Goal: Feedback & Contribution: Submit feedback/report problem

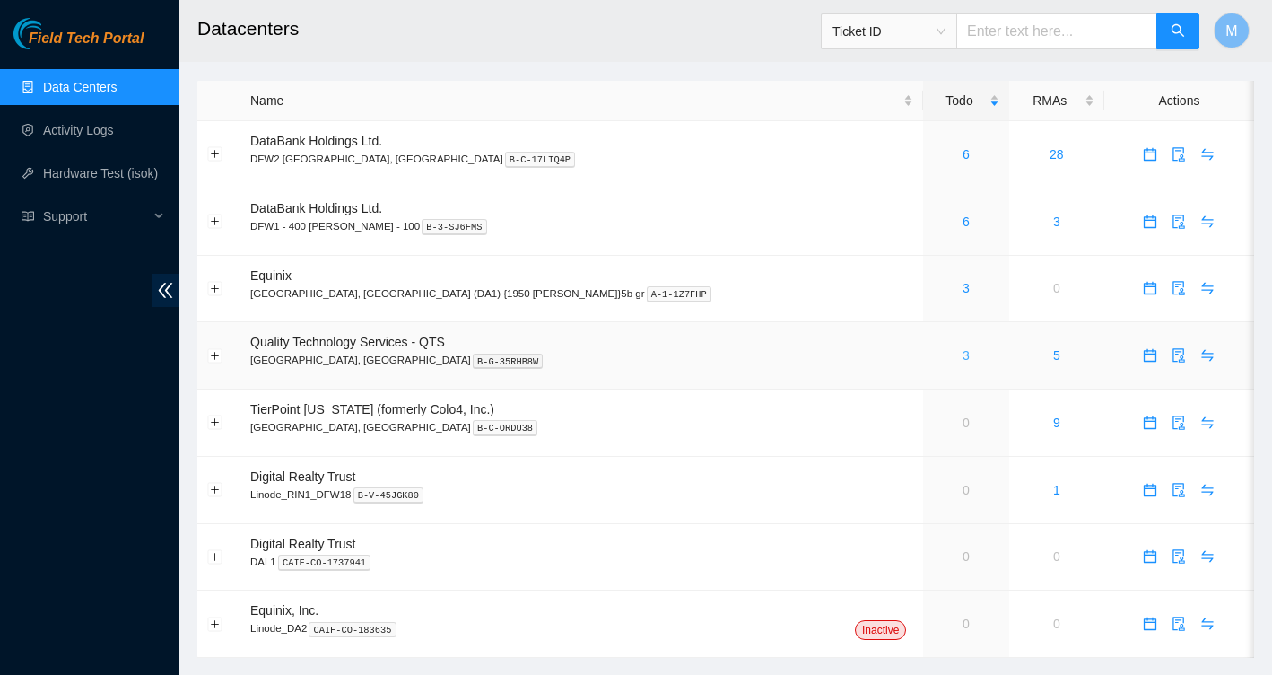
click at [963, 354] on link "3" at bounding box center [966, 355] width 7 height 14
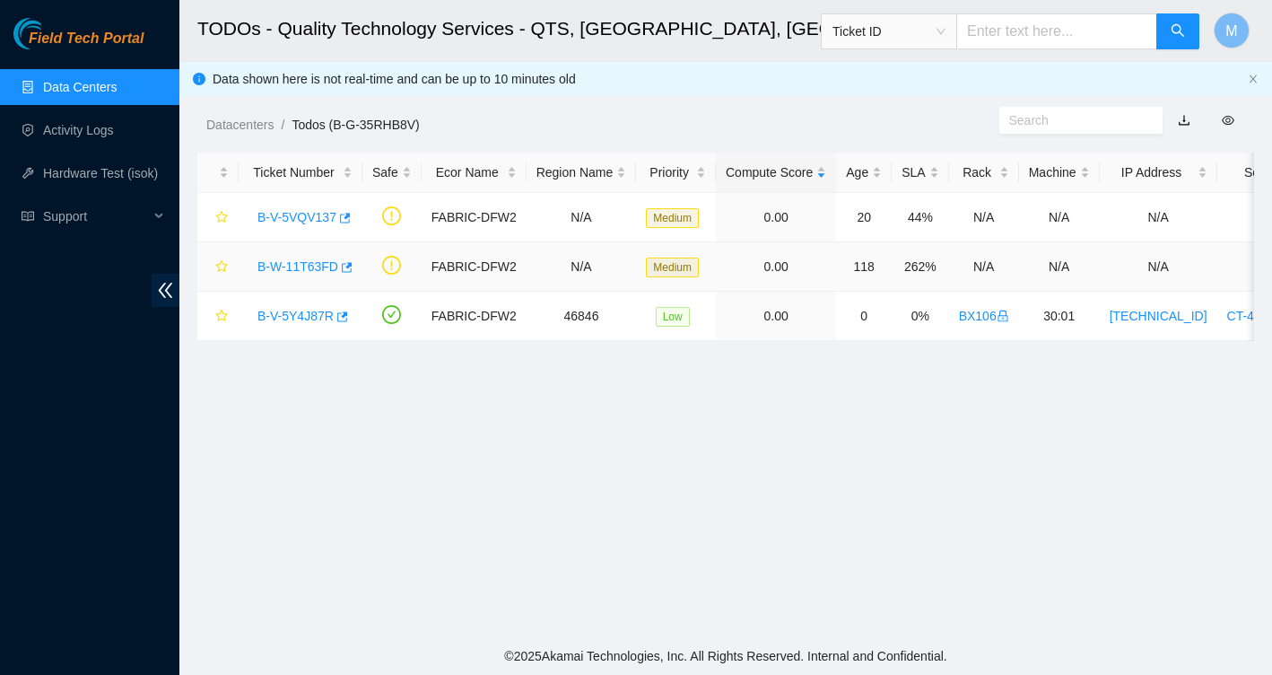
click at [306, 269] on link "B-W-11T63FD" at bounding box center [298, 266] width 81 height 14
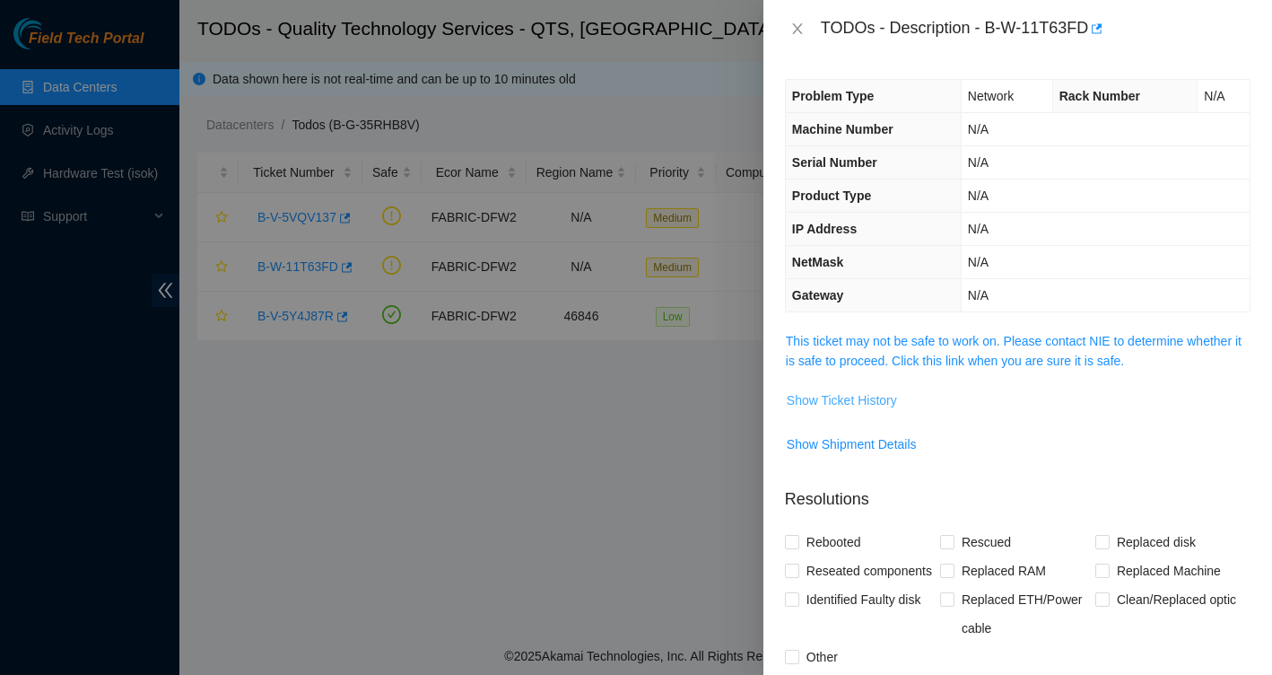
click at [859, 413] on button "Show Ticket History" at bounding box center [842, 400] width 112 height 29
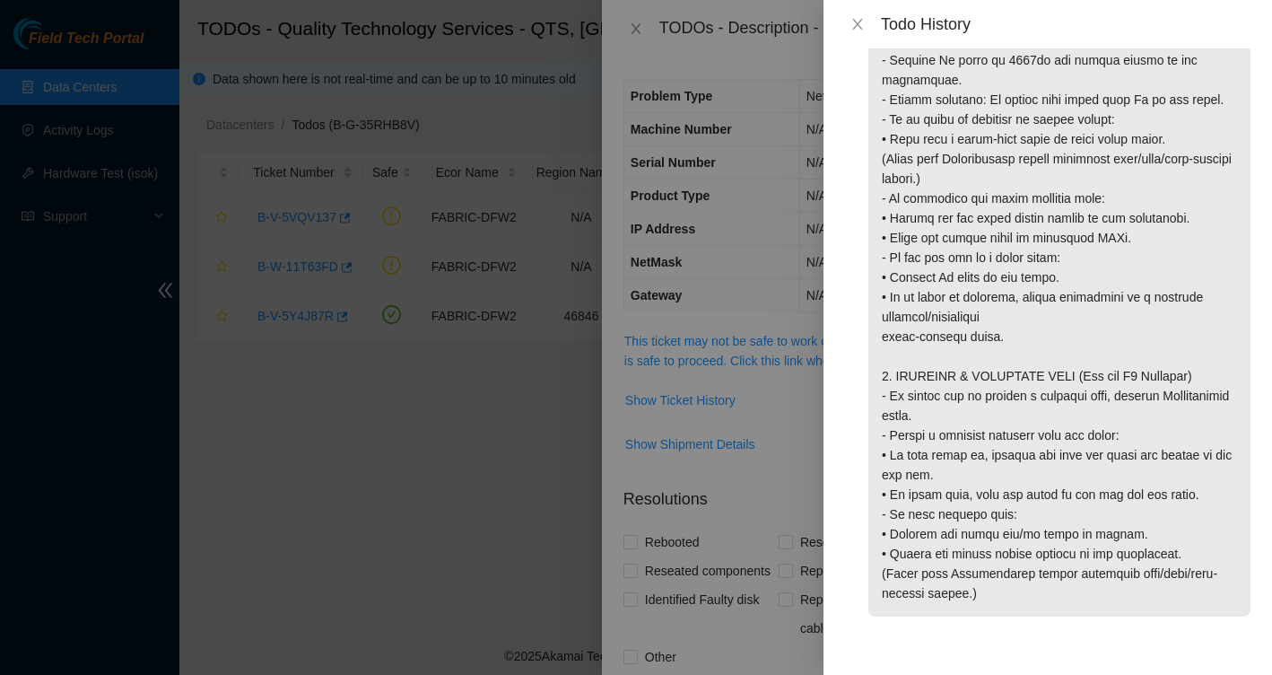
scroll to position [1994, 0]
click at [853, 30] on icon "close" at bounding box center [858, 24] width 14 height 14
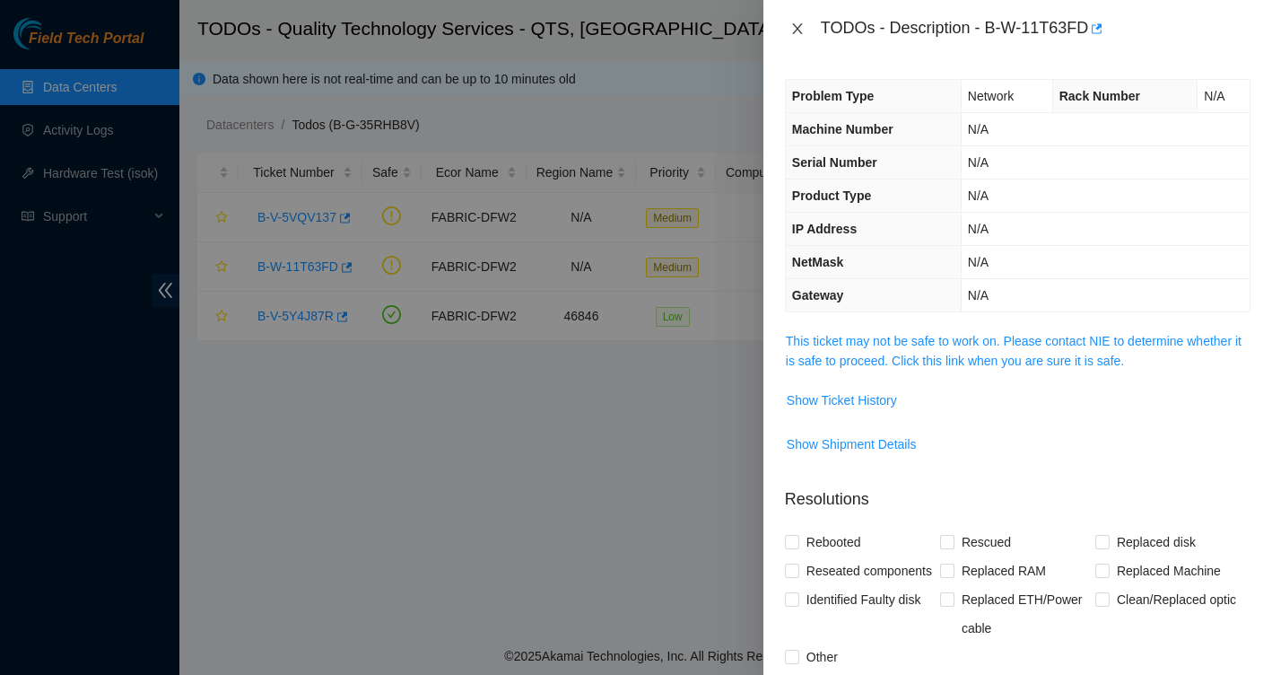
click at [787, 28] on button "Close" at bounding box center [797, 29] width 25 height 17
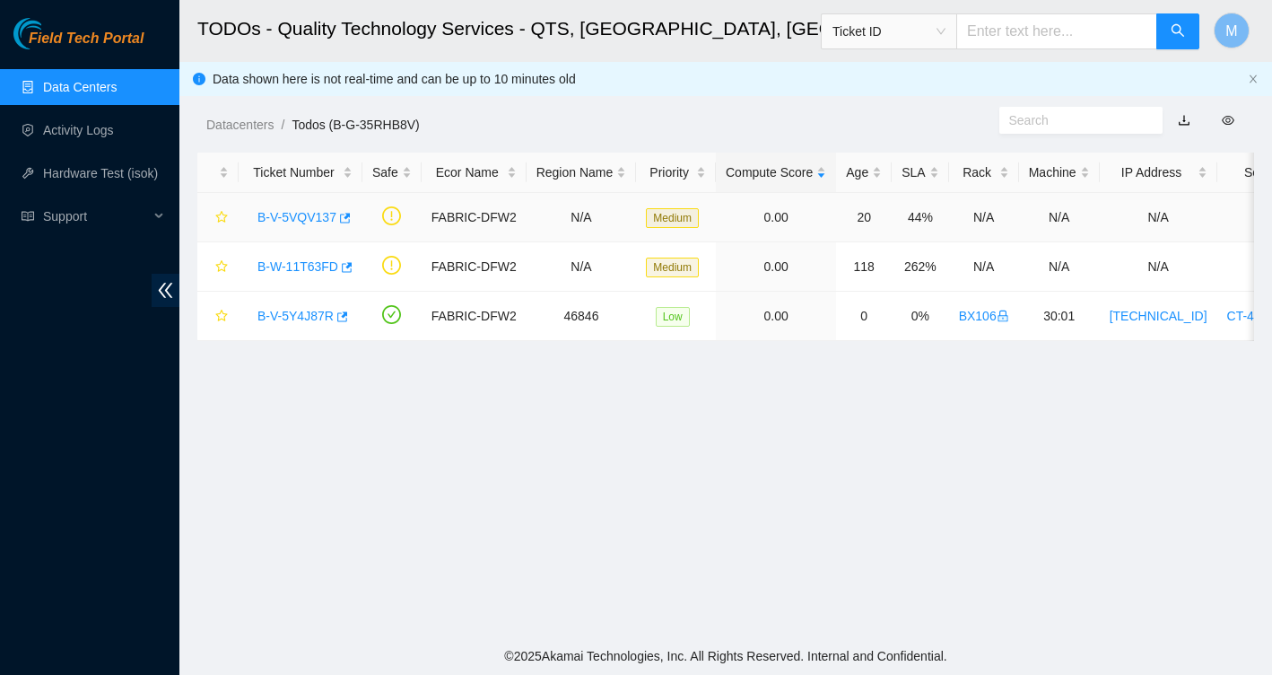
click at [312, 212] on link "B-V-5VQV137" at bounding box center [297, 217] width 79 height 14
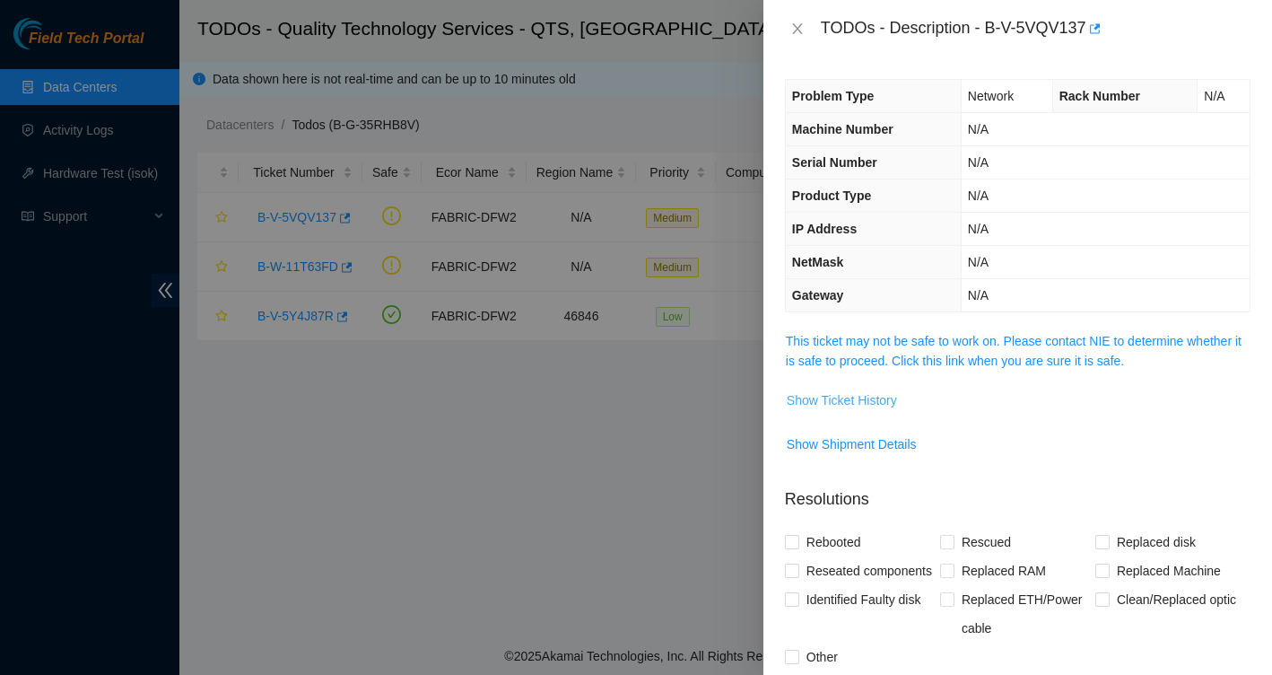
click at [884, 398] on span "Show Ticket History" at bounding box center [842, 400] width 110 height 20
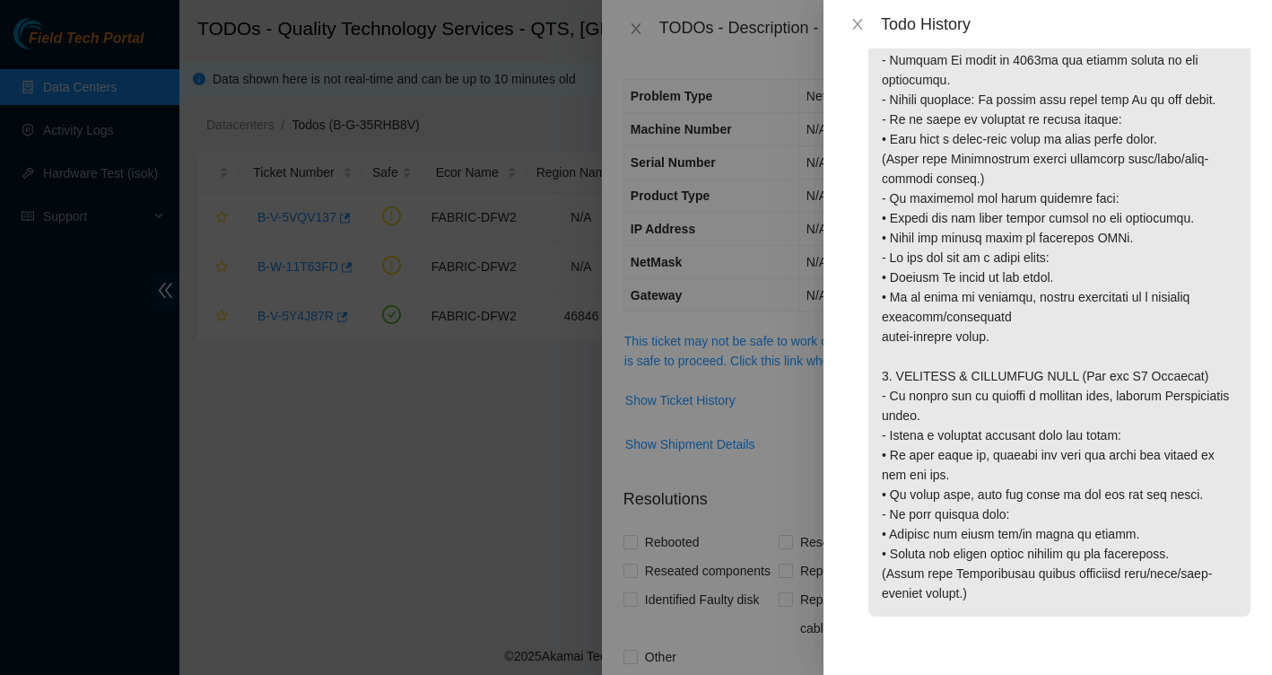
scroll to position [2013, 0]
click at [856, 23] on icon "close" at bounding box center [858, 24] width 14 height 14
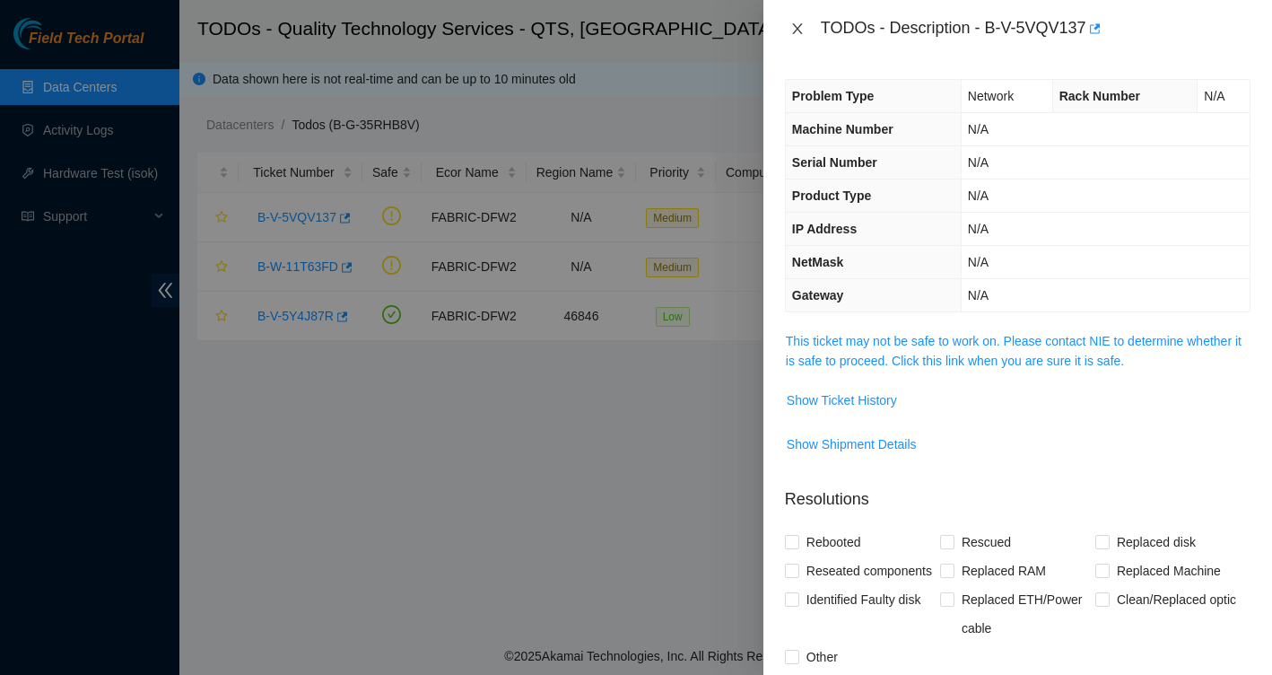
click at [794, 31] on icon "close" at bounding box center [797, 28] width 10 height 11
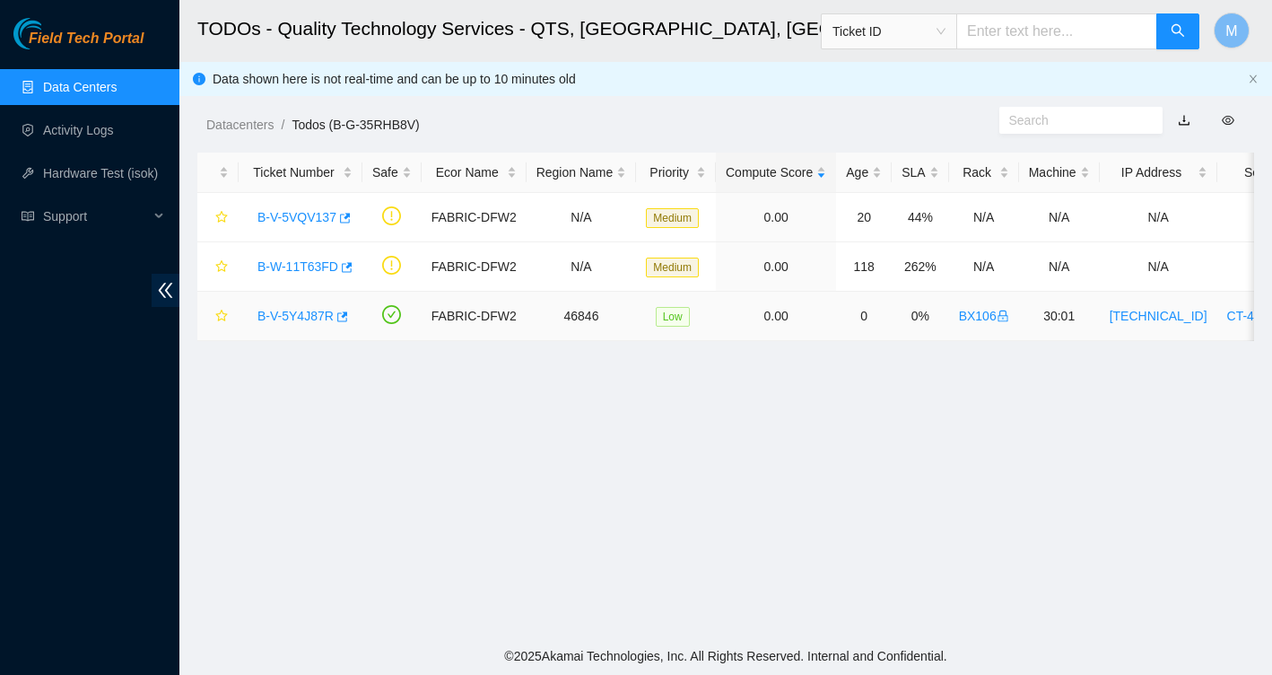
click at [296, 315] on link "B-V-5Y4J87R" at bounding box center [296, 316] width 76 height 14
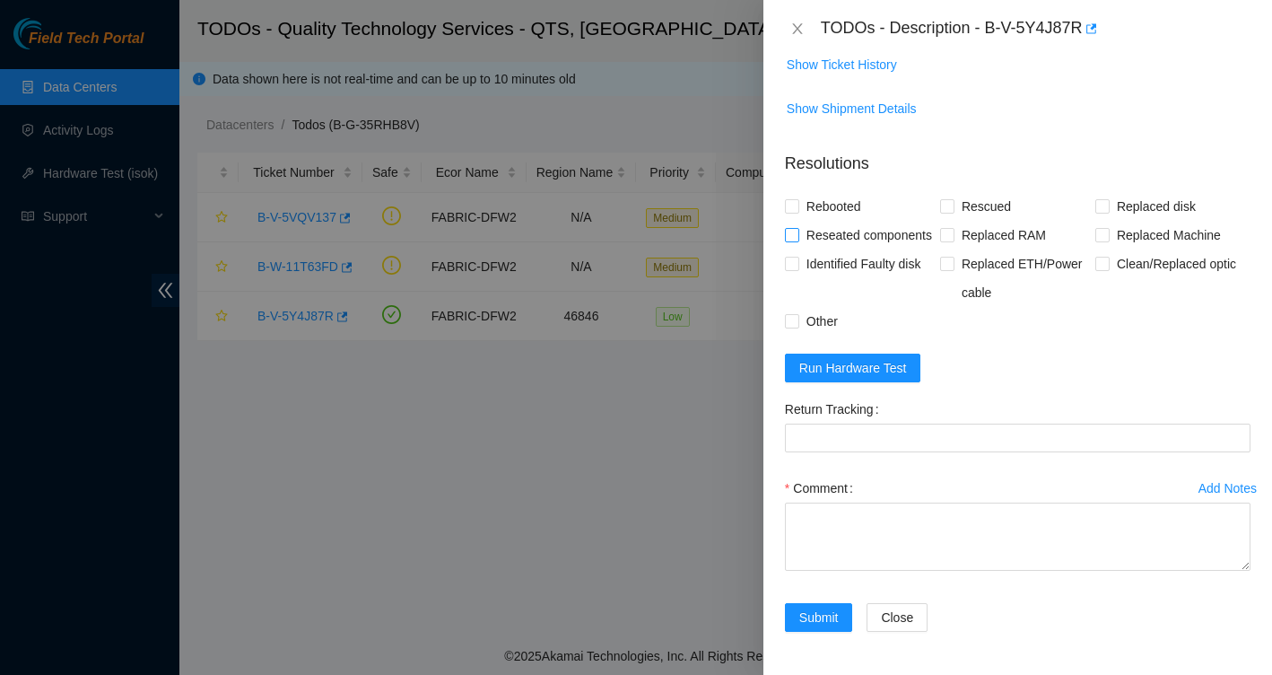
scroll to position [967, 0]
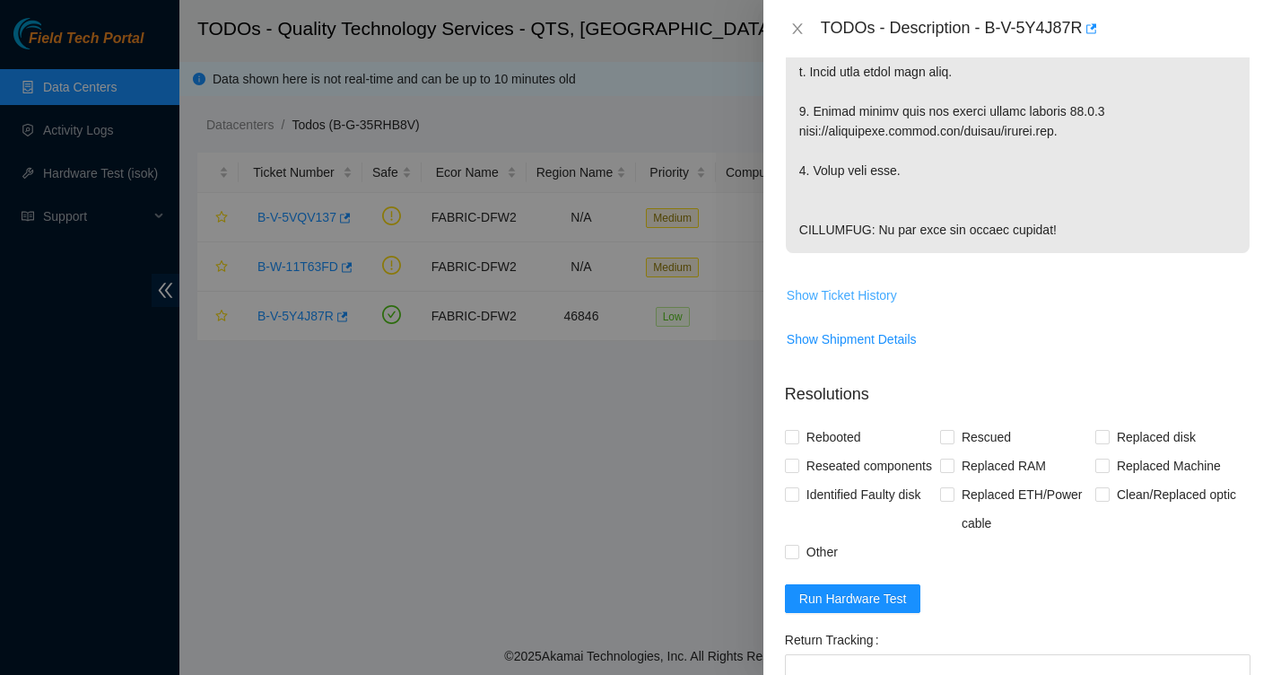
click at [887, 305] on span "Show Ticket History" at bounding box center [842, 295] width 110 height 20
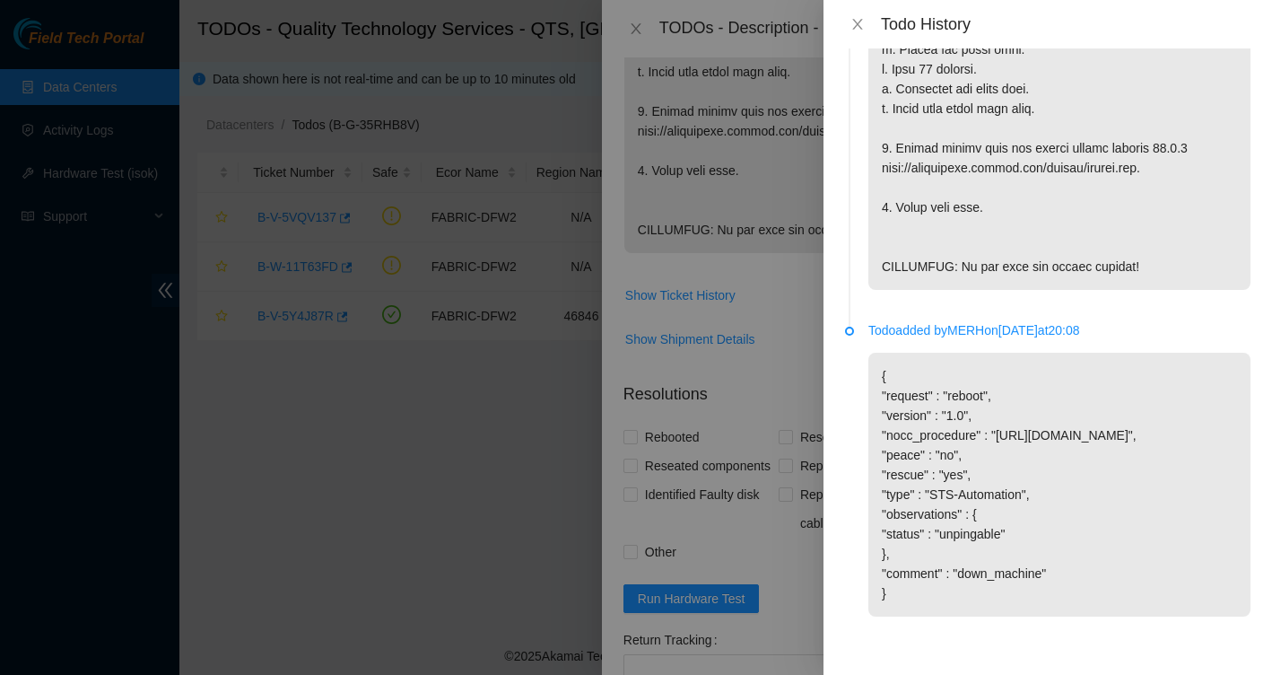
scroll to position [820, 0]
click at [860, 19] on icon "close" at bounding box center [858, 24] width 14 height 14
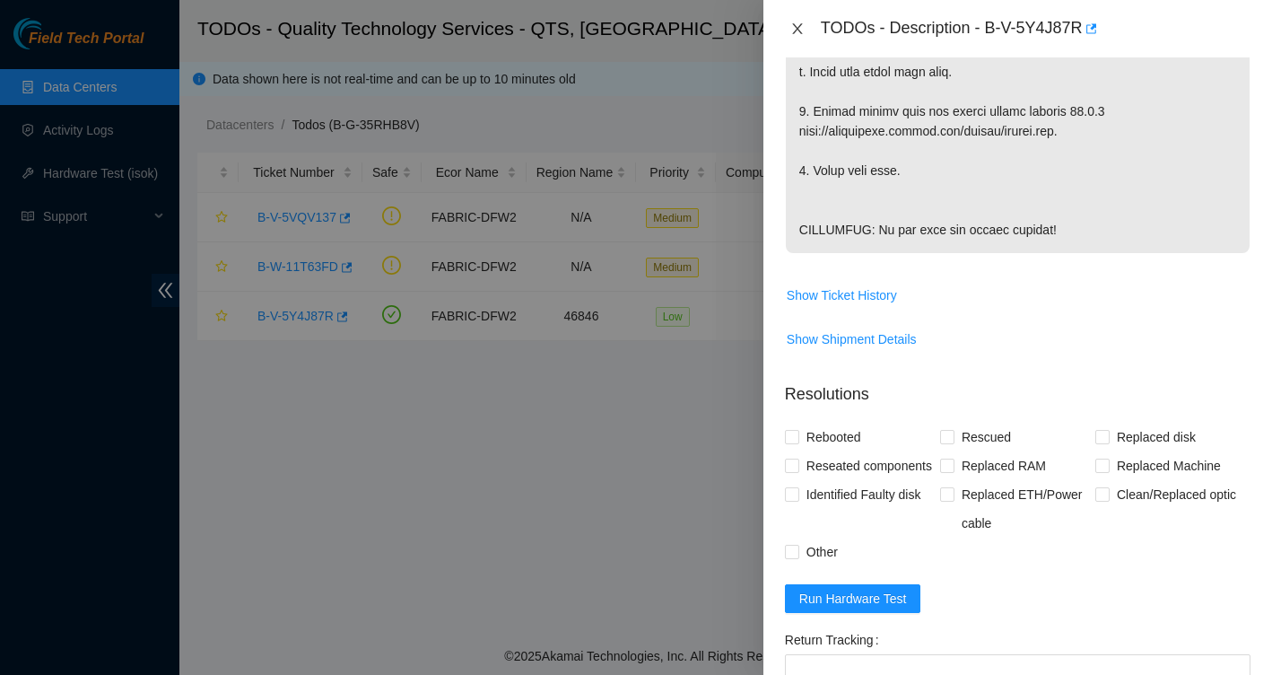
click at [803, 27] on icon "close" at bounding box center [797, 29] width 14 height 14
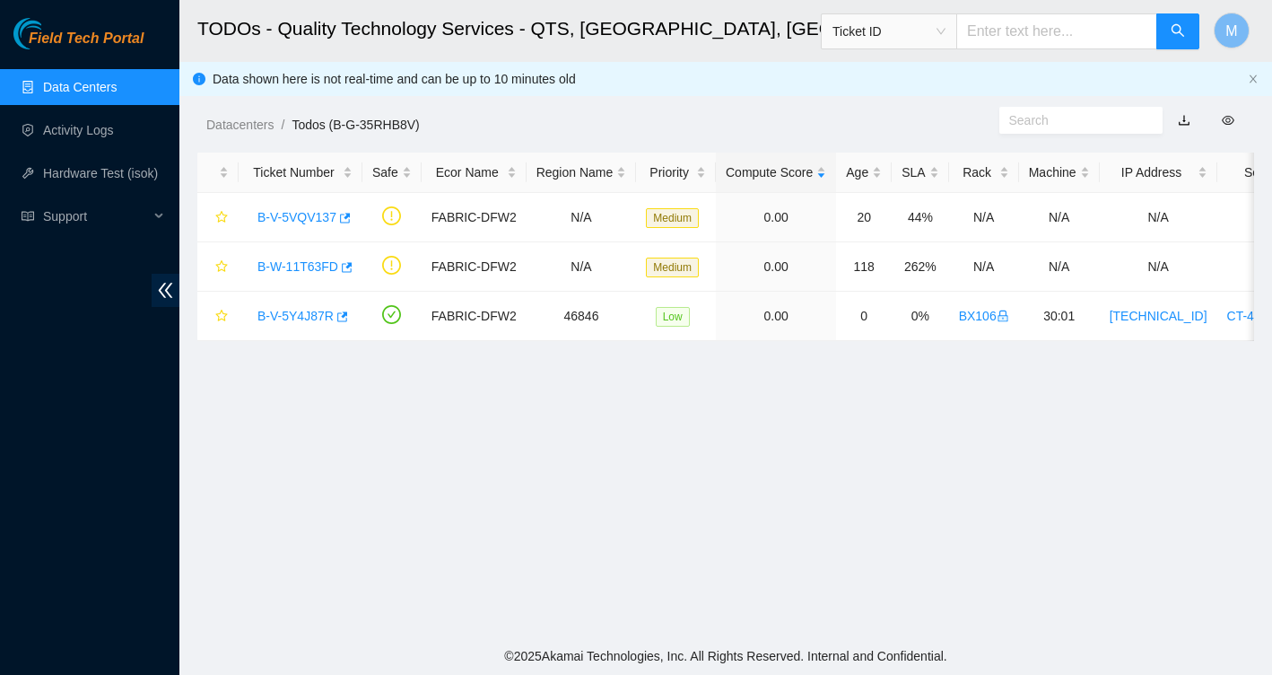
scroll to position [327, 0]
click at [332, 214] on link "B-V-5VQV137" at bounding box center [297, 217] width 79 height 14
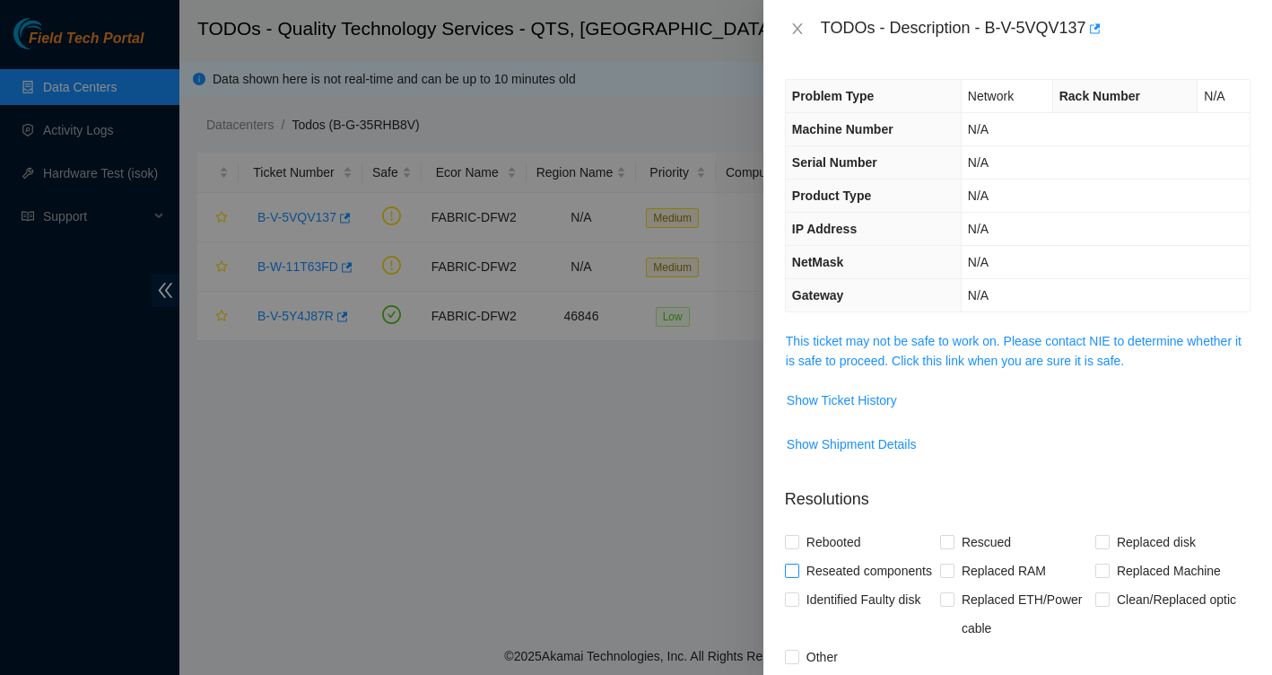
scroll to position [0, 0]
click at [895, 404] on span "Show Ticket History" at bounding box center [842, 400] width 110 height 20
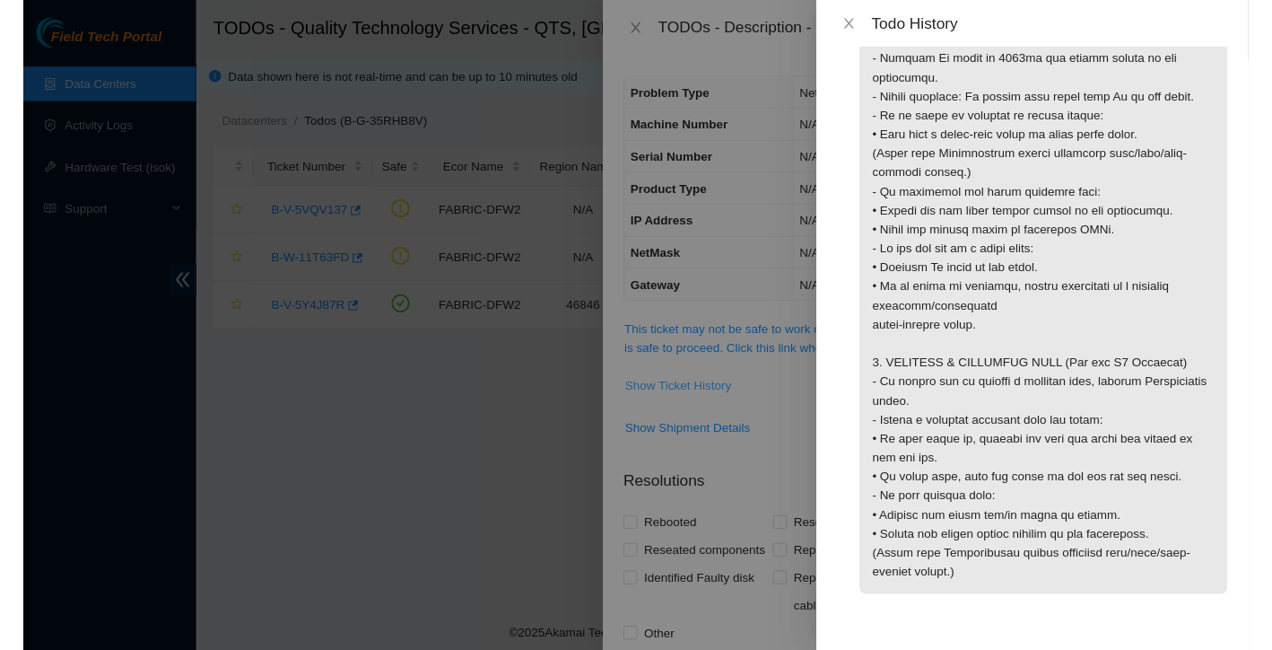
scroll to position [2013, 0]
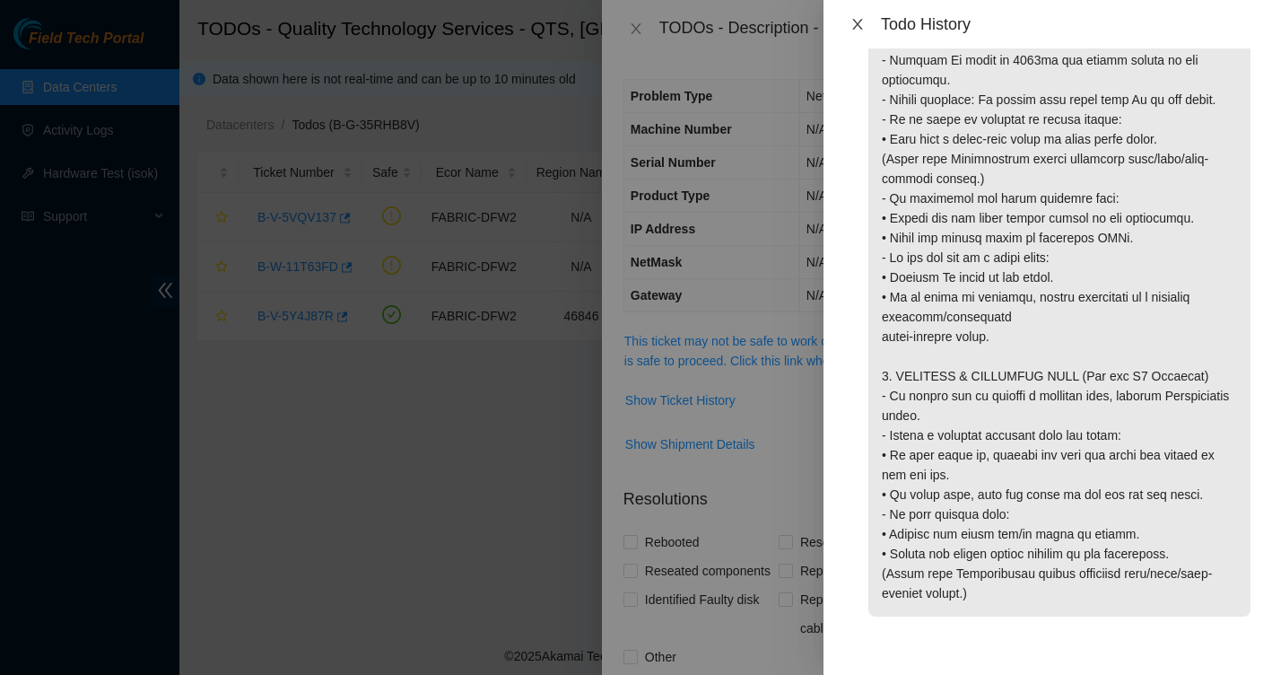
click at [860, 19] on icon "close" at bounding box center [858, 24] width 14 height 14
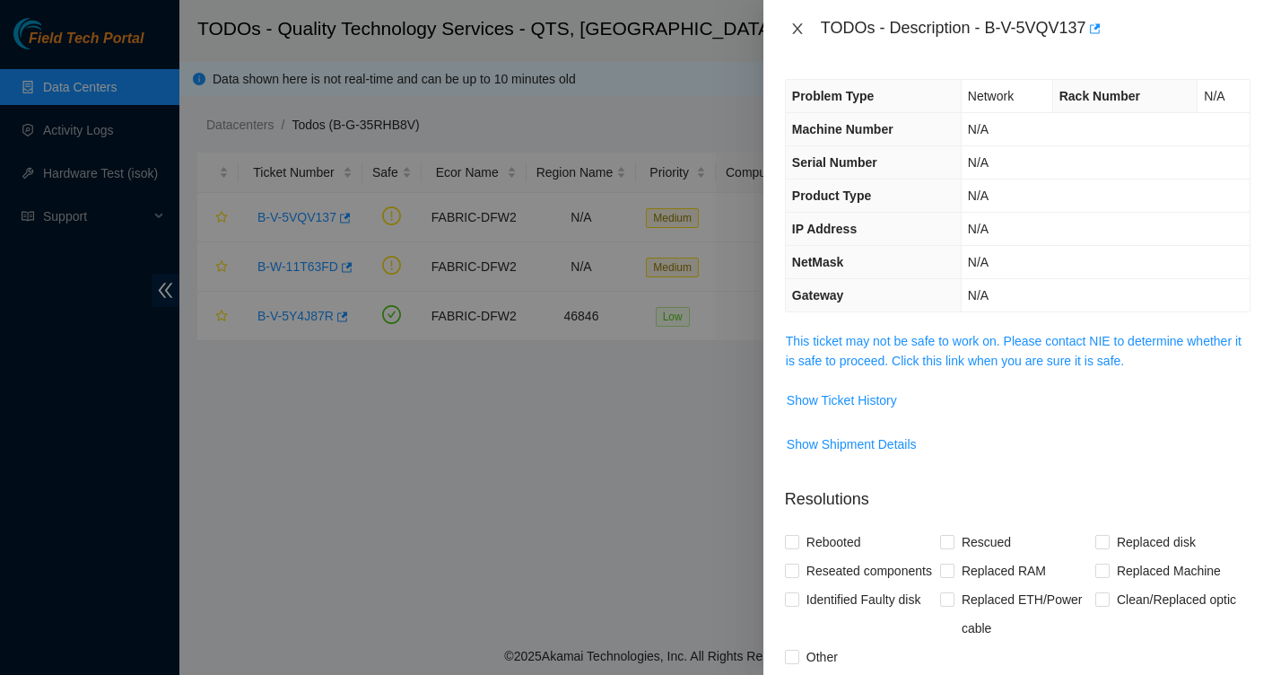
click at [799, 29] on icon "close" at bounding box center [797, 28] width 10 height 11
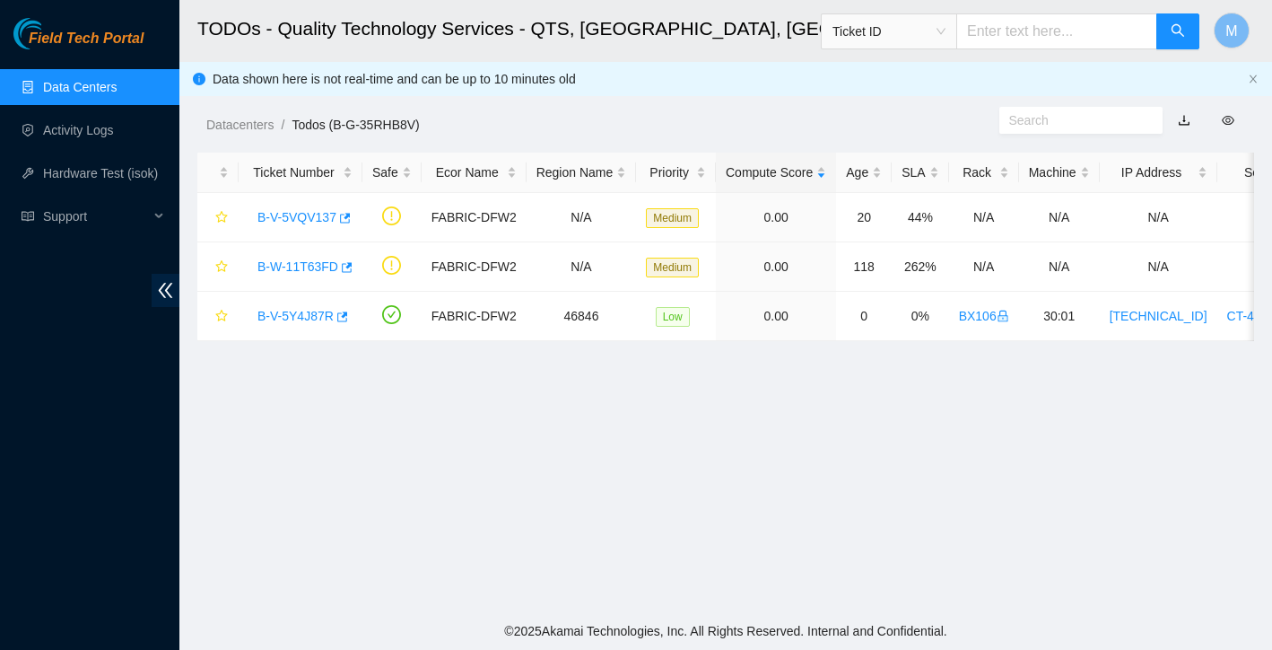
click at [109, 83] on link "Data Centers" at bounding box center [80, 87] width 74 height 14
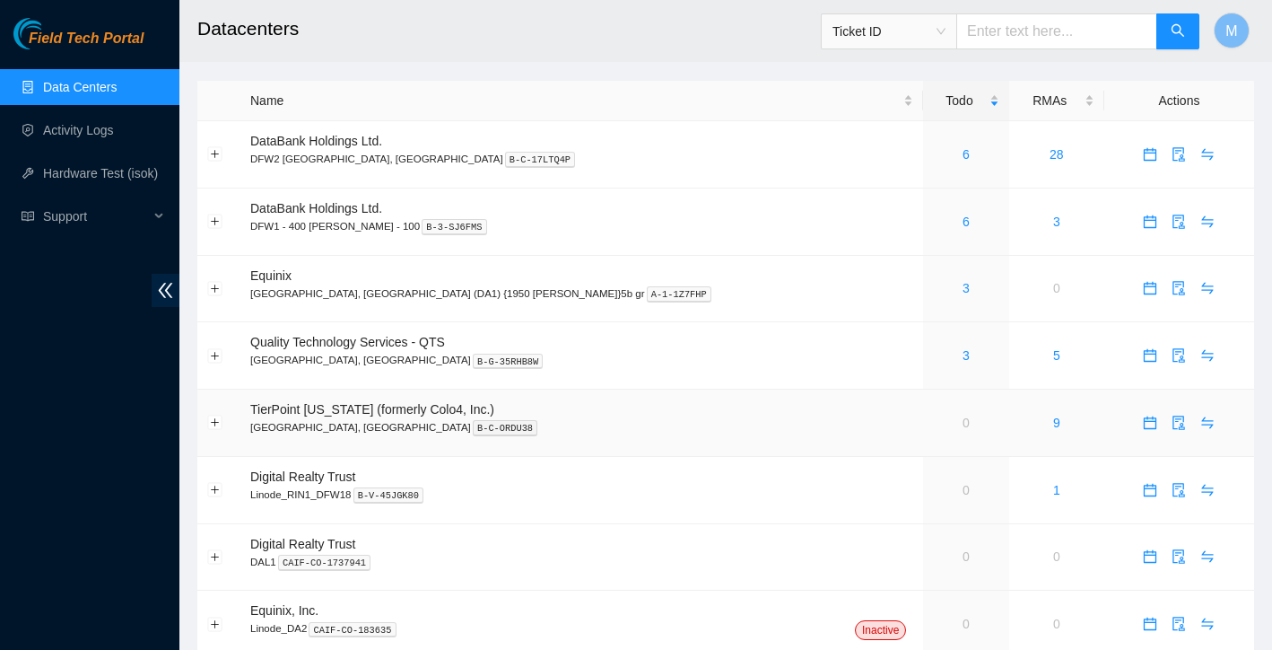
click at [963, 421] on link "0" at bounding box center [966, 422] width 7 height 14
click at [367, 410] on span "TierPoint [US_STATE] (formerly Colo4, Inc.)" at bounding box center [372, 409] width 244 height 14
click at [208, 421] on button "Expand row" at bounding box center [215, 422] width 14 height 14
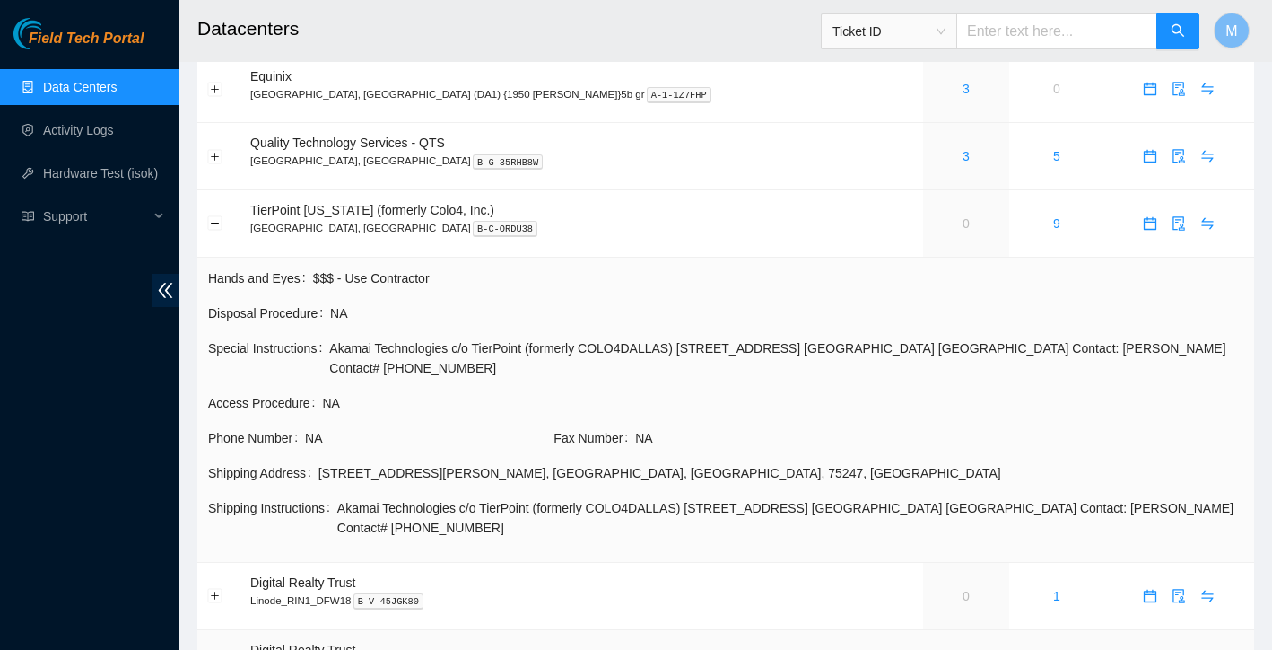
scroll to position [179, 0]
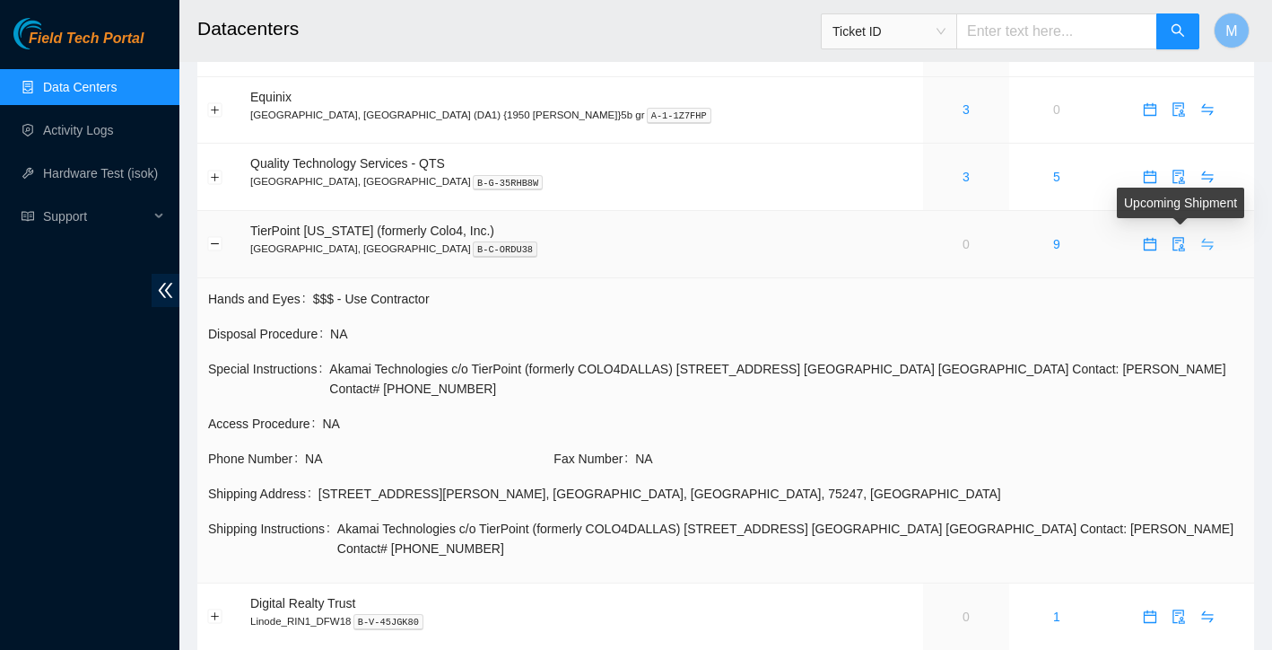
click at [1194, 244] on span "swap" at bounding box center [1207, 244] width 27 height 14
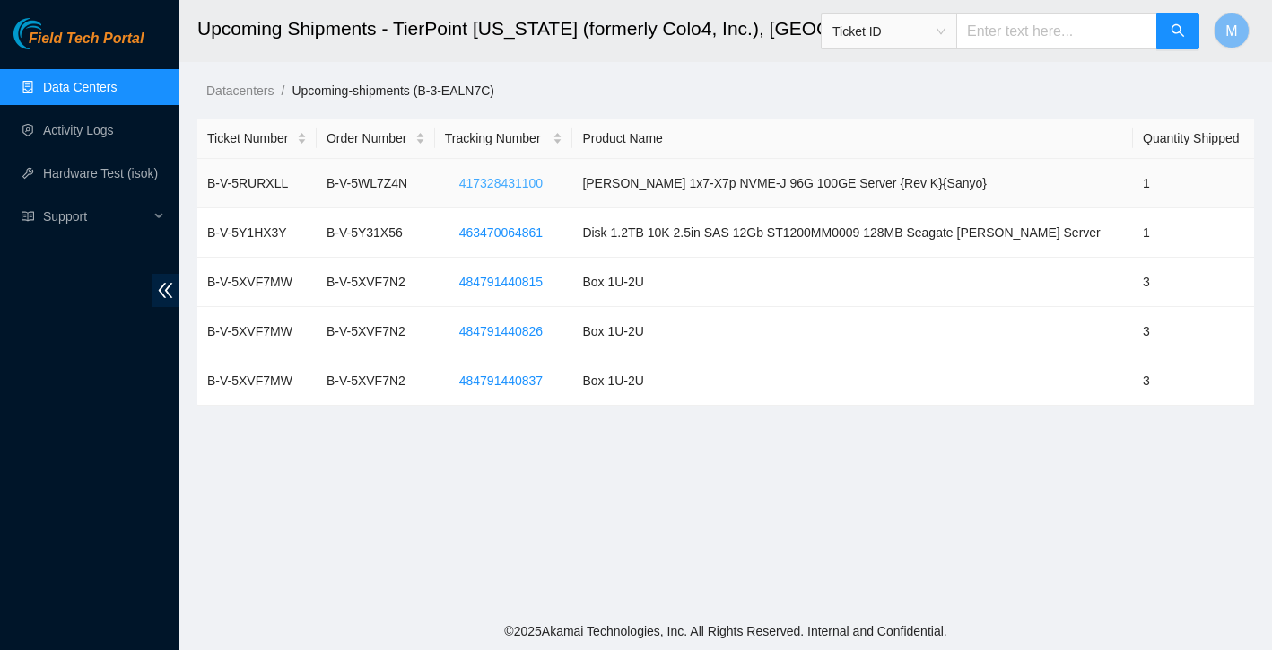
click at [529, 181] on span "417328431100" at bounding box center [500, 183] width 83 height 20
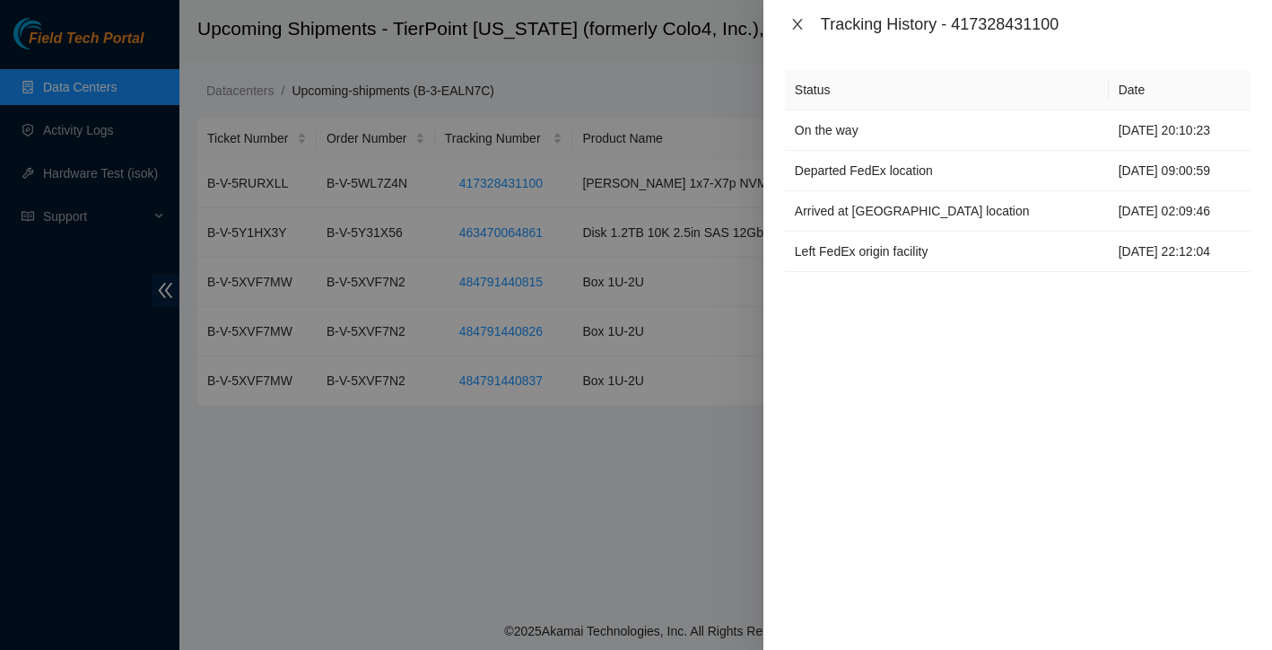
click at [798, 24] on icon "close" at bounding box center [797, 24] width 10 height 11
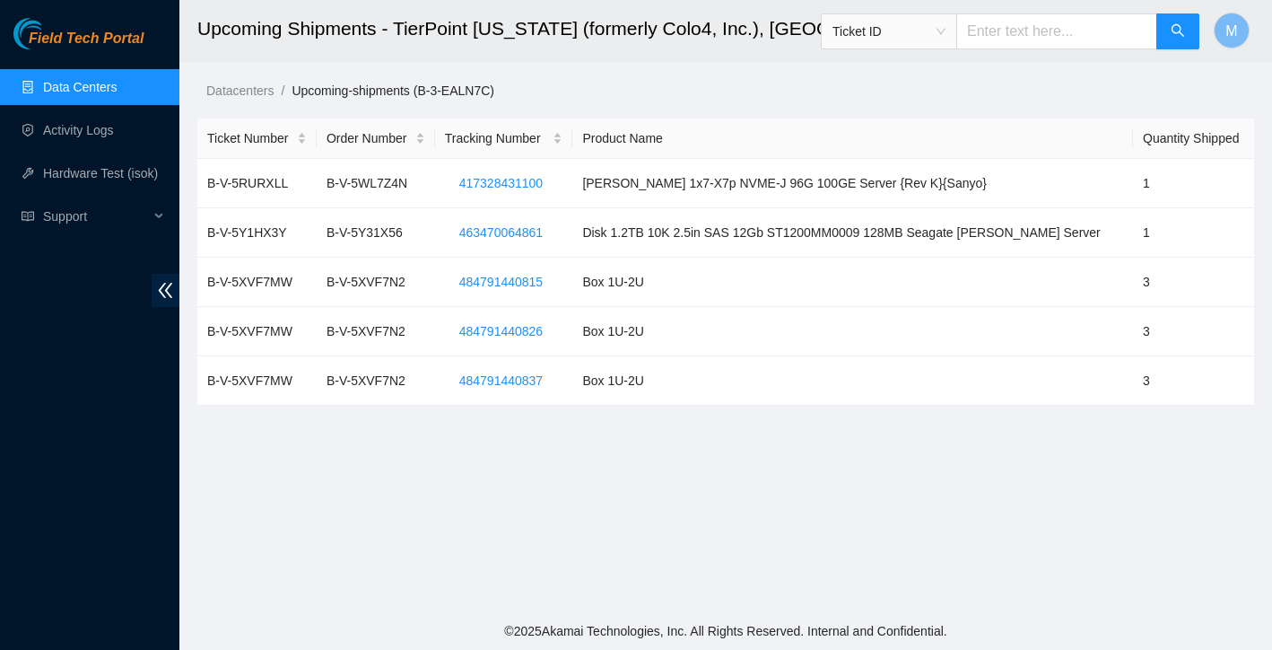
click at [104, 90] on link "Data Centers" at bounding box center [80, 87] width 74 height 14
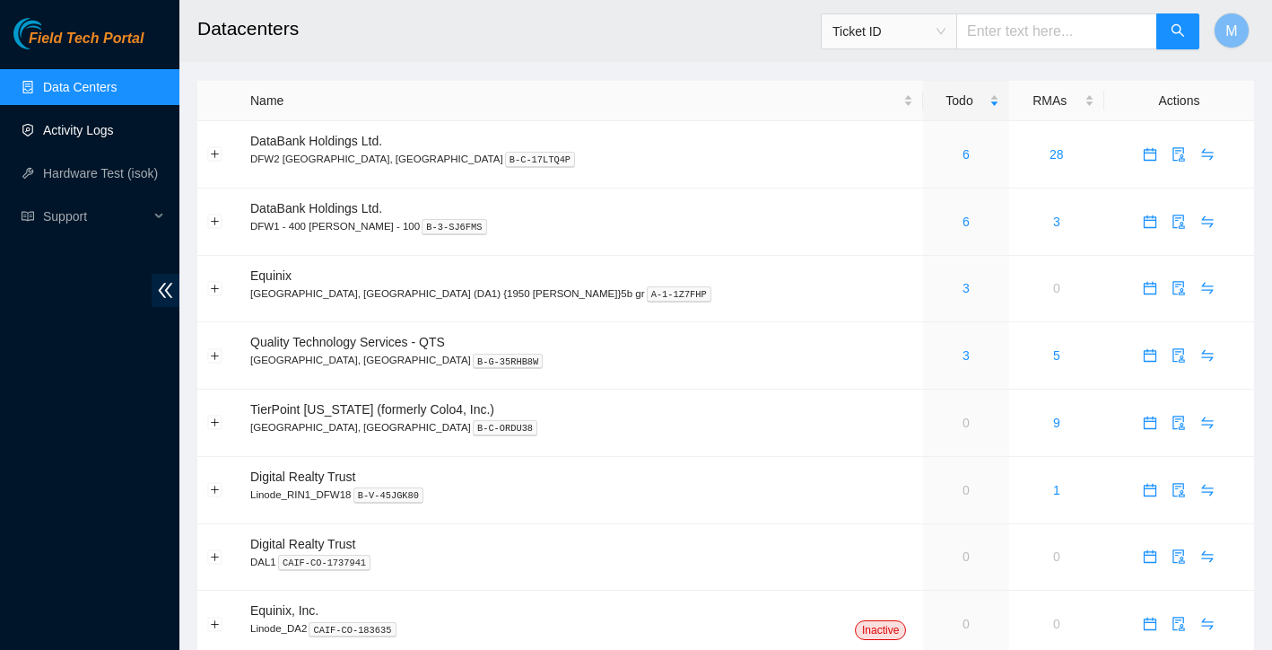
click at [84, 136] on link "Activity Logs" at bounding box center [78, 130] width 71 height 14
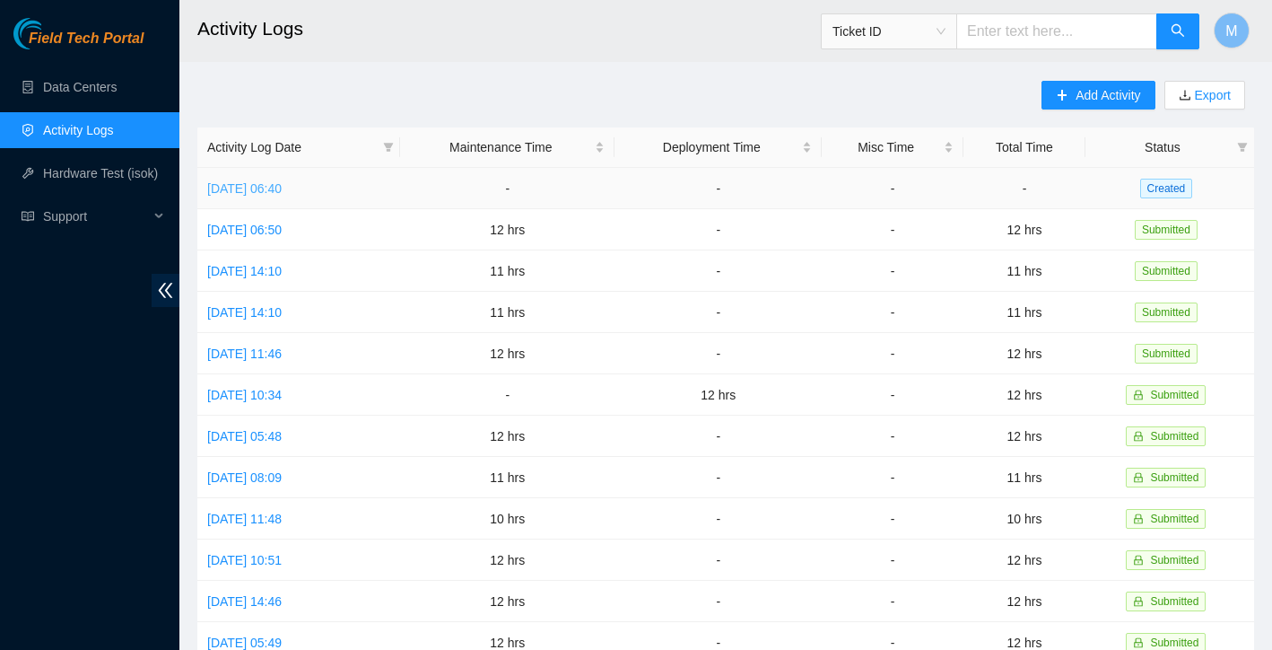
click at [282, 188] on link "[DATE] 06:40" at bounding box center [244, 188] width 74 height 14
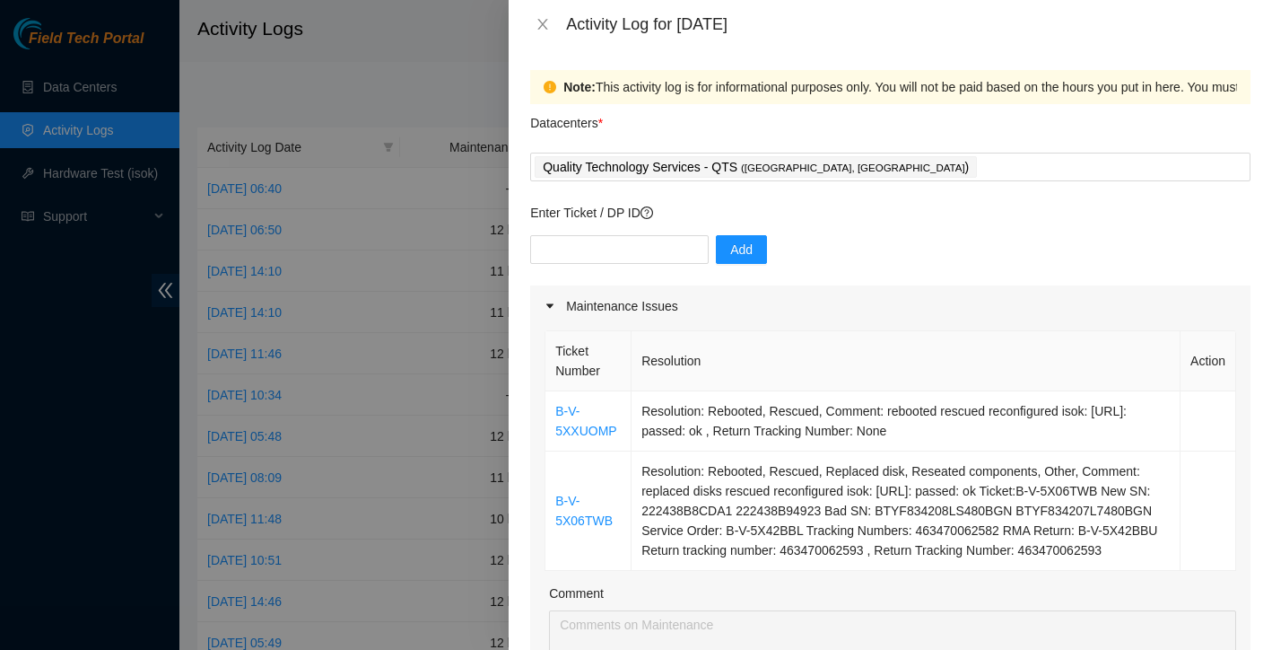
scroll to position [92, 0]
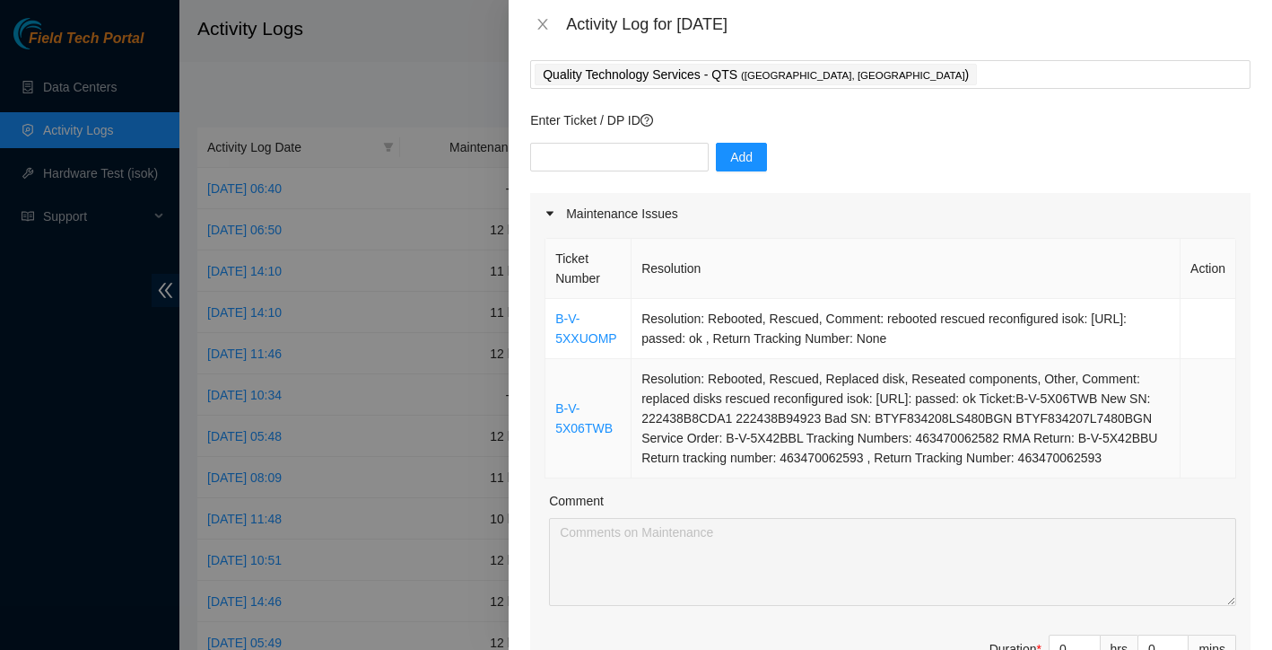
drag, startPoint x: 553, startPoint y: 304, endPoint x: 855, endPoint y: 497, distance: 358.7
click at [855, 478] on tbody "B-V-5XXUOMP Resolution: Rebooted, Rescued, Comment: rebooted rescued reconfigur…" at bounding box center [891, 388] width 691 height 179
copy tbody "B-V-5XXUOMP Resolution: Rebooted, Rescued, Comment: rebooted rescued reconfigur…"
click at [838, 478] on td "Resolution: Rebooted, Rescued, Replaced disk, Reseated components, Other, Comme…" at bounding box center [906, 418] width 549 height 119
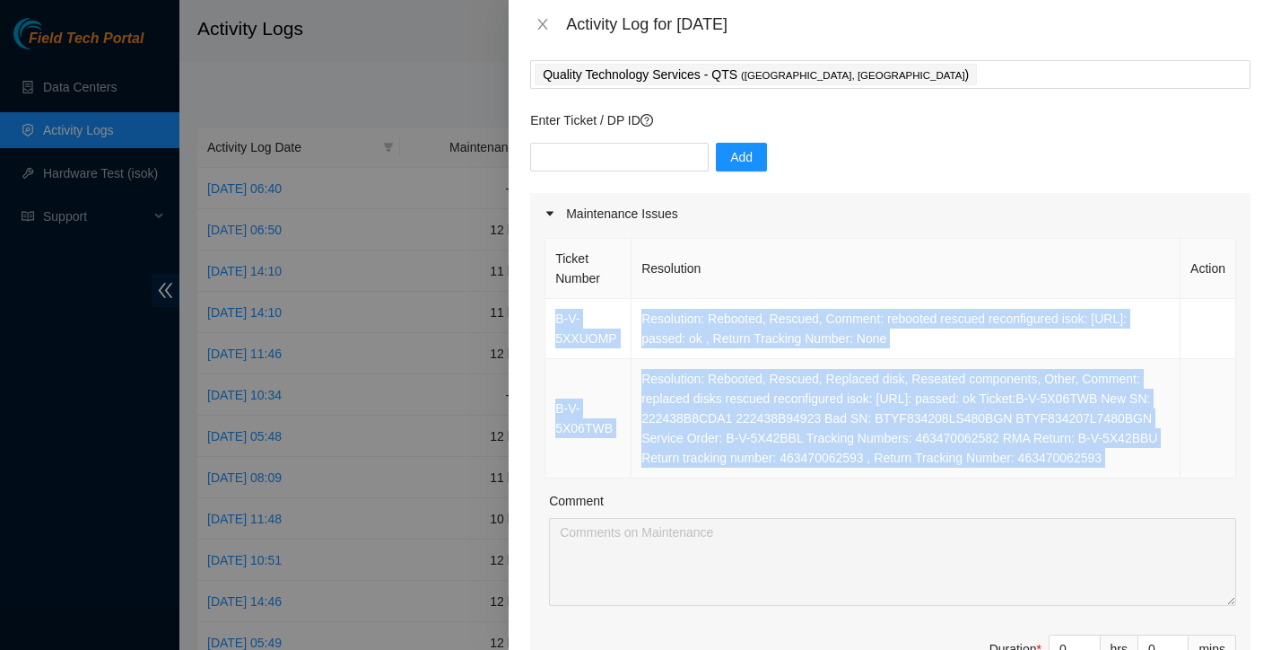
drag, startPoint x: 553, startPoint y: 303, endPoint x: 842, endPoint y: 499, distance: 348.9
click at [842, 499] on div "Ticket Number Resolution Action B-V-5XXUOMP Resolution: Rebooted, Rescued, Comm…" at bounding box center [890, 469] width 720 height 470
copy tbody "B-V-5XXUOMP Resolution: Rebooted, Rescued, Comment: rebooted rescued reconfigur…"
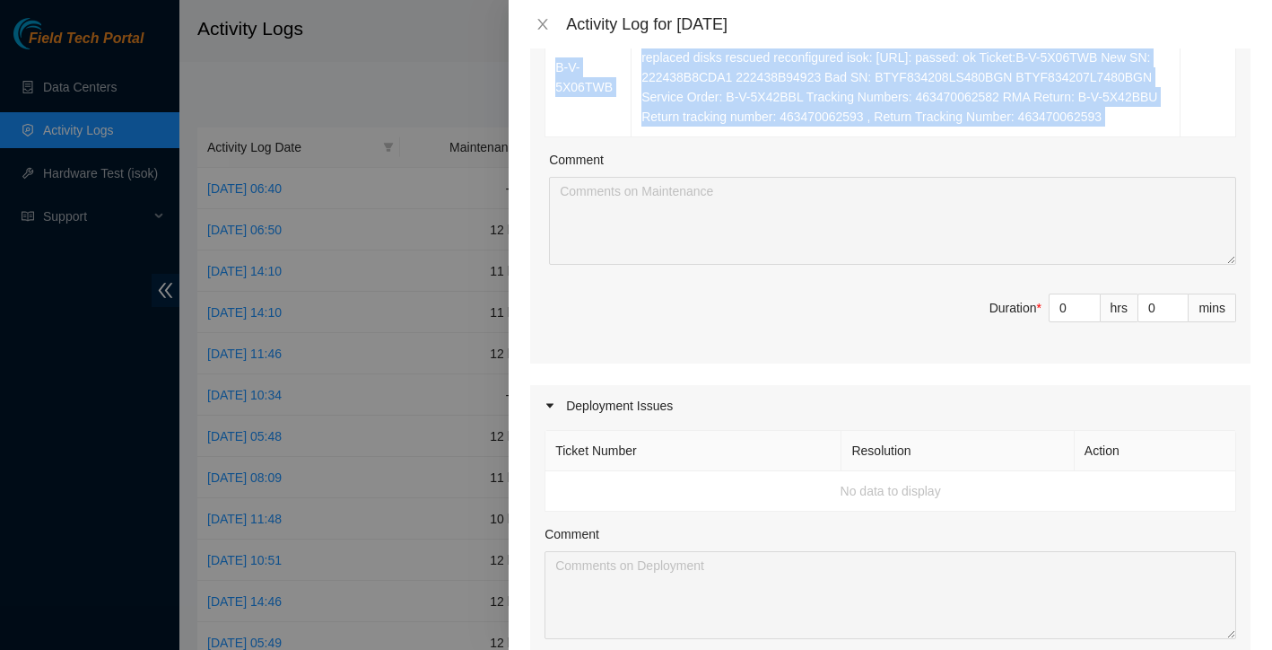
scroll to position [439, 0]
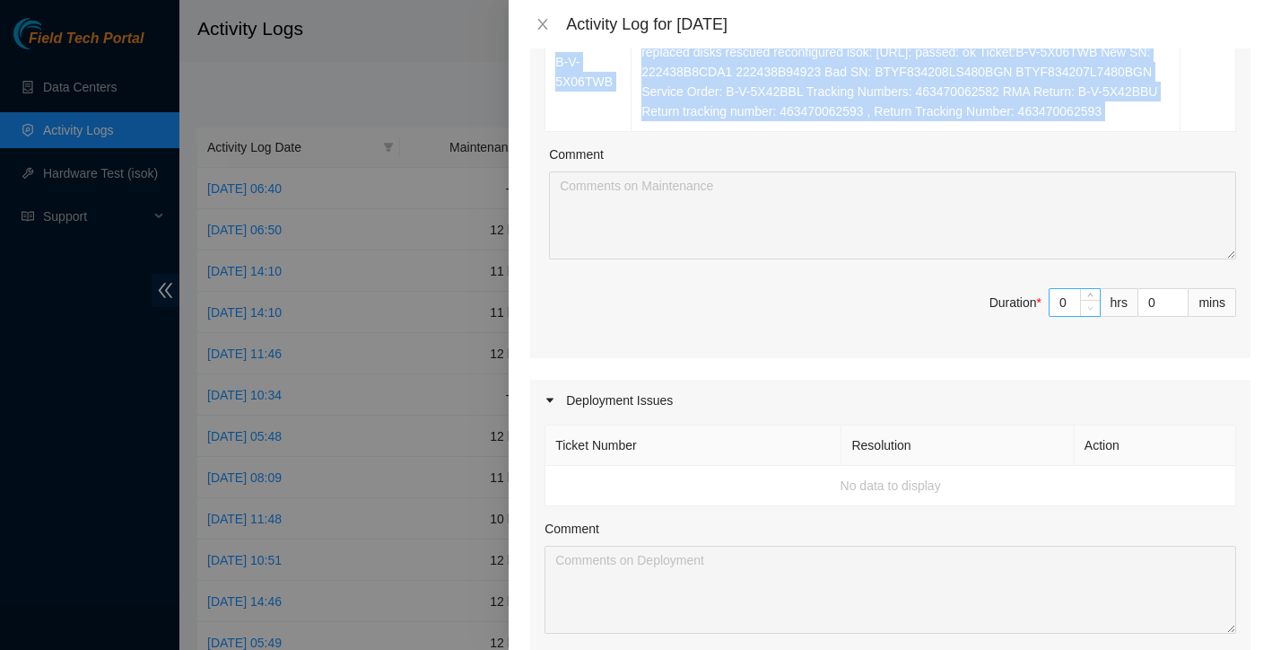
click at [1080, 316] on span "Decrease Value" at bounding box center [1090, 308] width 20 height 16
type input "1"
click at [1090, 301] on icon "up" at bounding box center [1090, 297] width 6 height 6
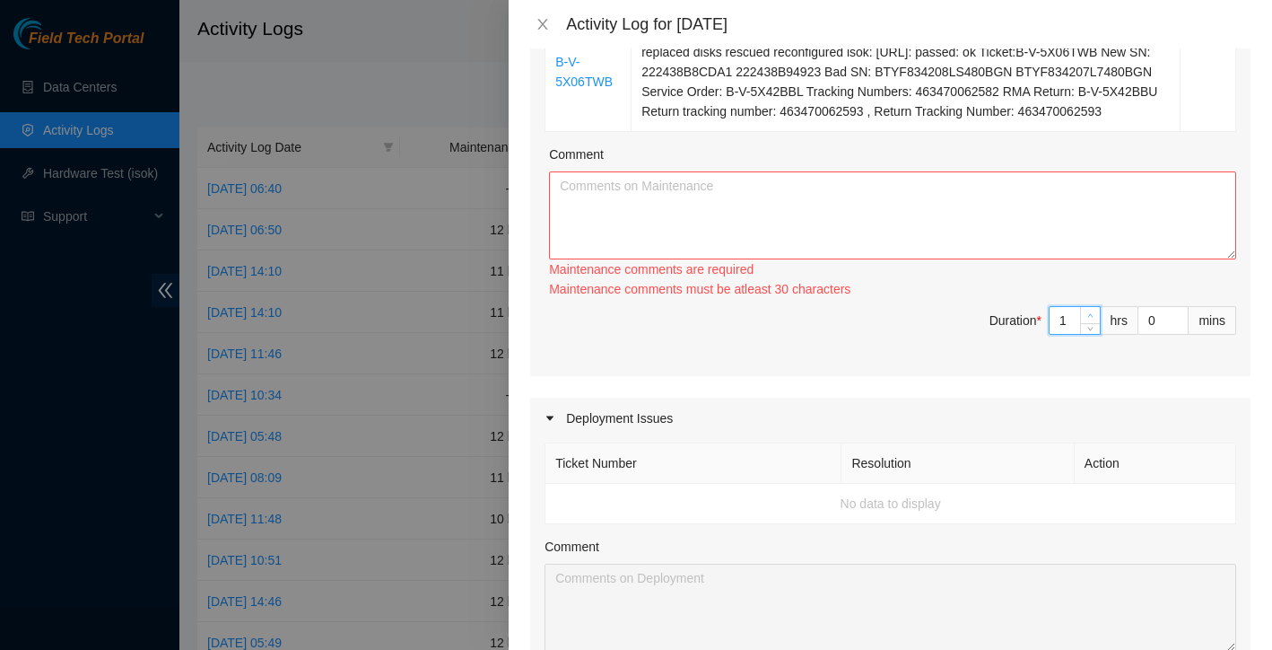
type input "2"
click at [1090, 315] on icon "up" at bounding box center [1090, 315] width 6 height 6
type input "3"
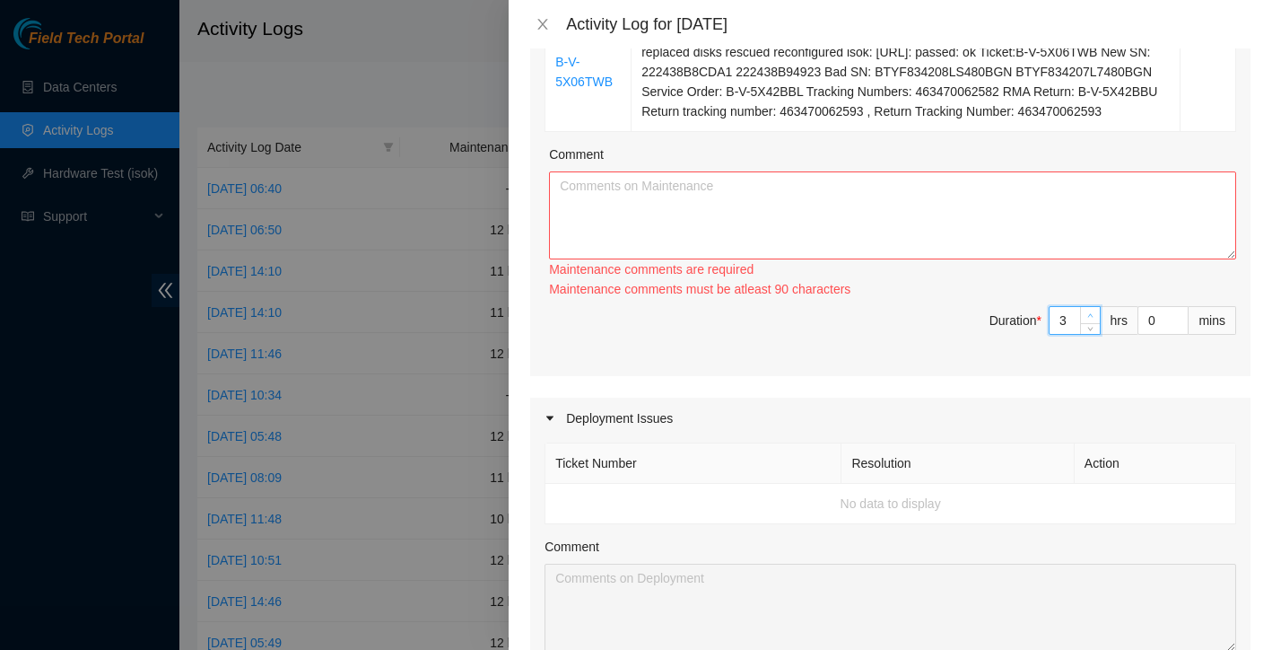
click at [1090, 315] on span "Increase Value" at bounding box center [1090, 315] width 20 height 16
click at [1090, 315] on div "Ticket Number Resolution Action B-V-5XXUOMP Resolution: Rebooted, Rescued, Comm…" at bounding box center [890, 132] width 720 height 488
click at [1090, 299] on div "Maintenance comments must be atleast 90 characters" at bounding box center [892, 289] width 687 height 20
type input "4"
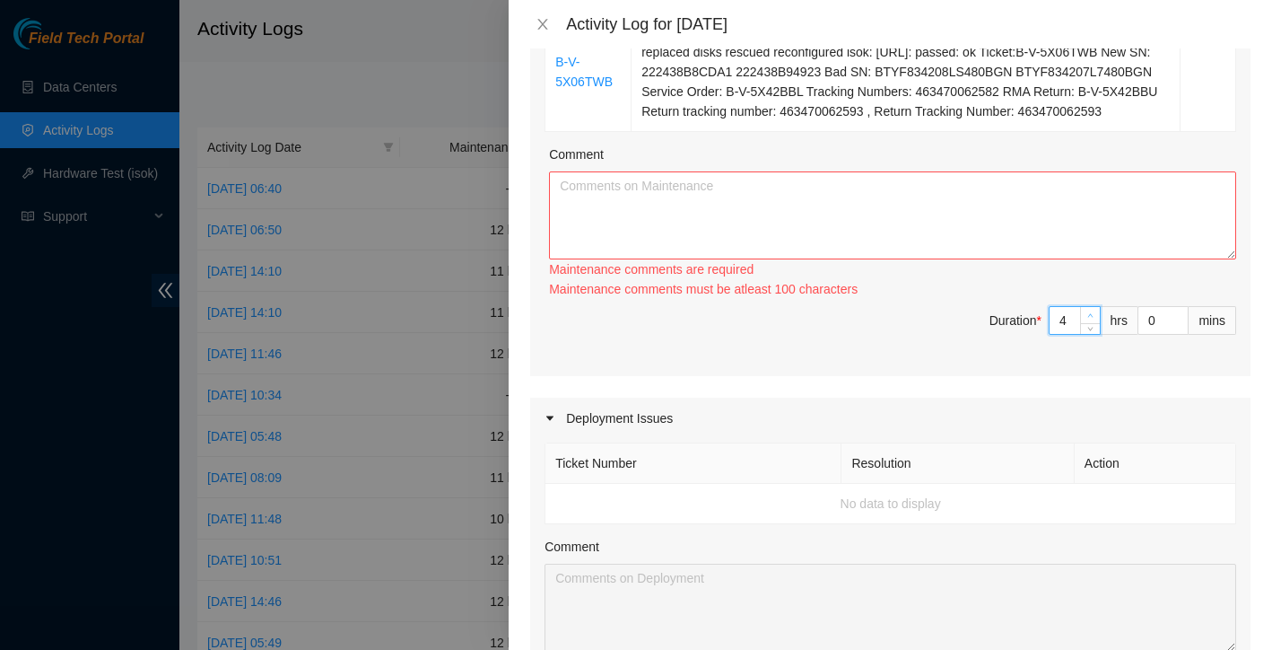
click at [1090, 319] on icon "up" at bounding box center [1090, 315] width 6 height 6
type input "5"
click at [1090, 319] on icon "up" at bounding box center [1090, 315] width 6 height 6
type input "6"
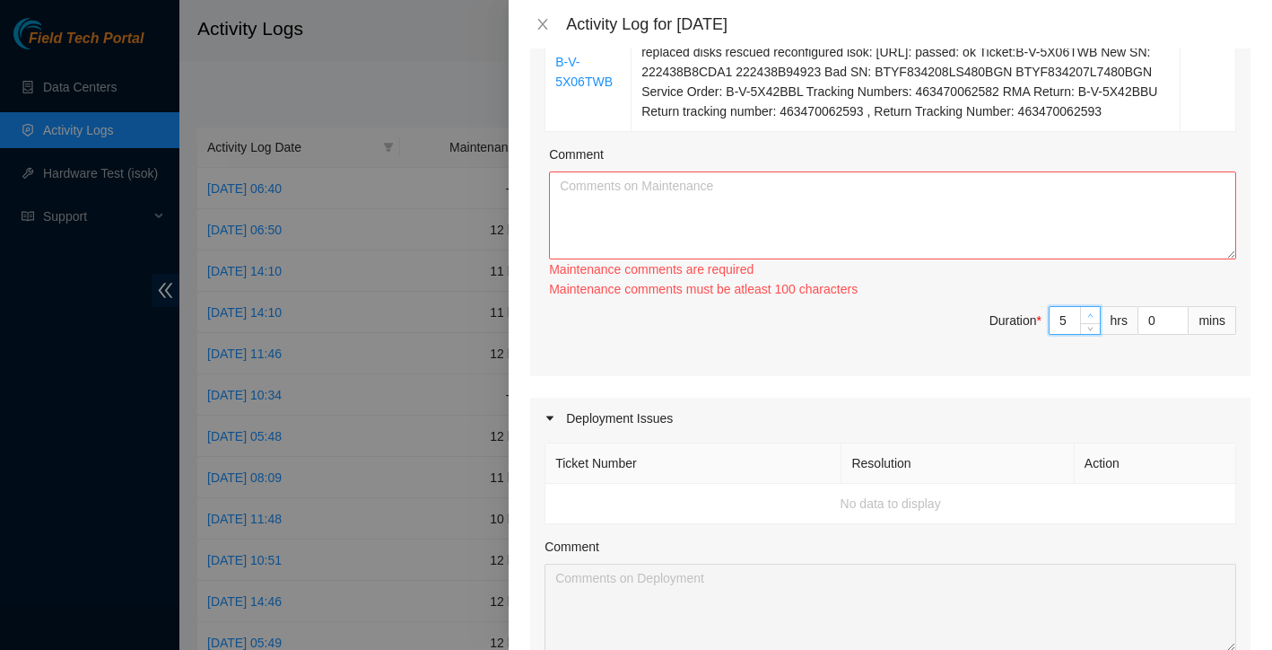
type input "6"
click at [1090, 319] on icon "up" at bounding box center [1090, 315] width 6 height 6
type input "7"
click at [1090, 319] on icon "up" at bounding box center [1090, 315] width 6 height 6
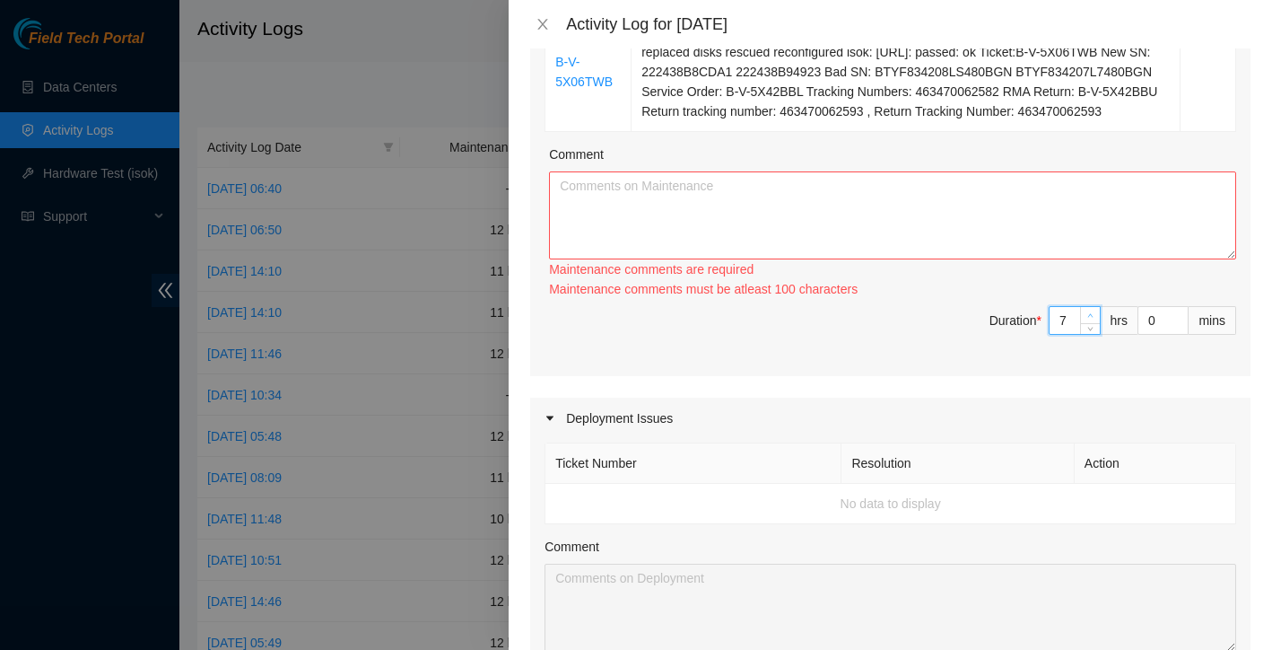
type input "8"
click at [1090, 319] on icon "up" at bounding box center [1090, 315] width 6 height 6
type input "9"
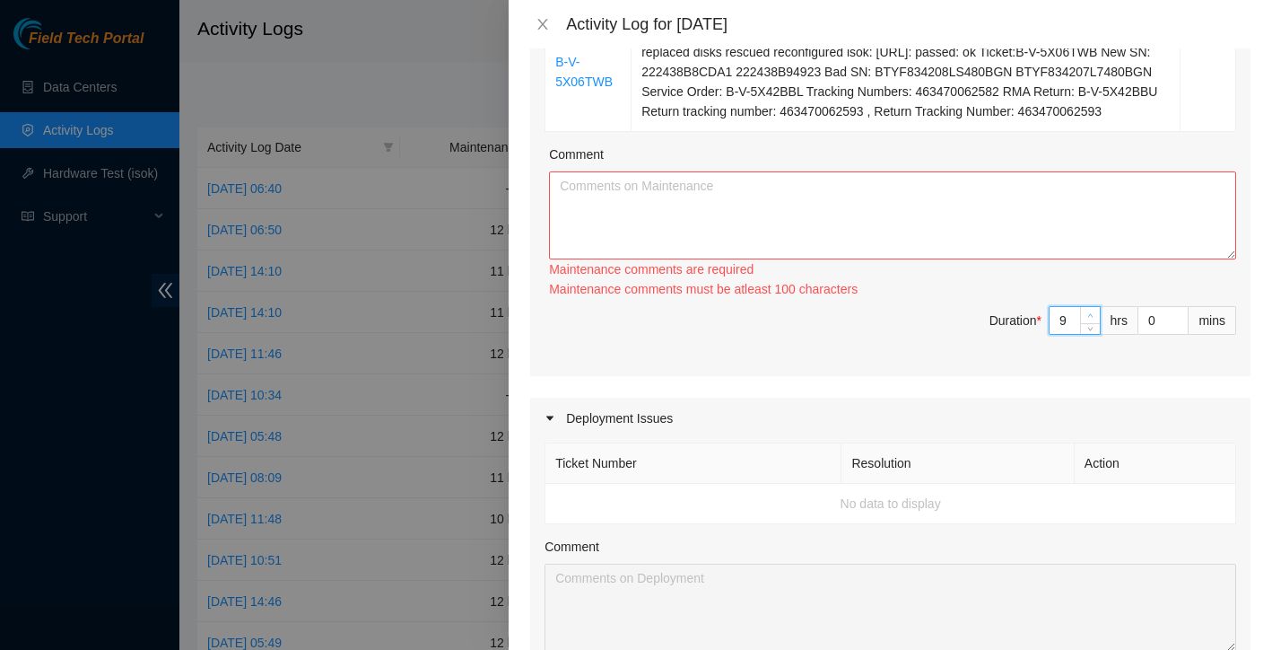
click at [1090, 319] on icon "up" at bounding box center [1090, 315] width 6 height 6
type input "10"
click at [1090, 319] on icon "up" at bounding box center [1090, 315] width 6 height 6
type input "11"
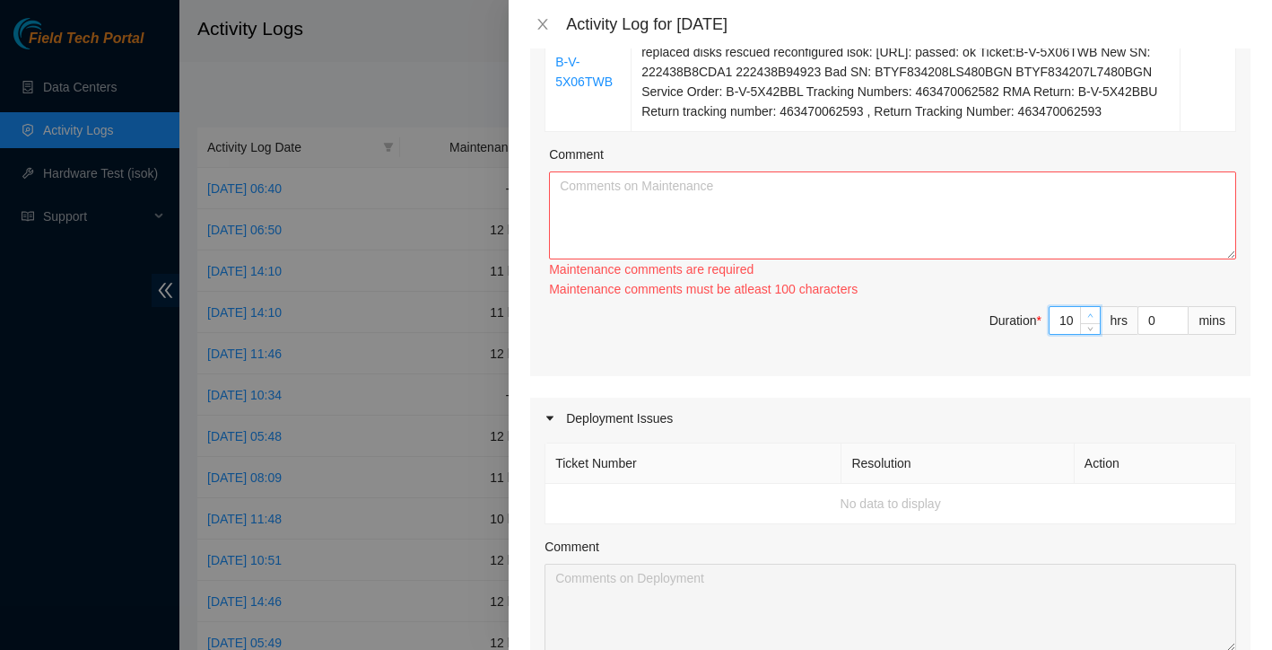
type input "11"
click at [1090, 319] on icon "up" at bounding box center [1090, 315] width 6 height 6
type input "12"
click at [1090, 319] on icon "up" at bounding box center [1090, 315] width 6 height 6
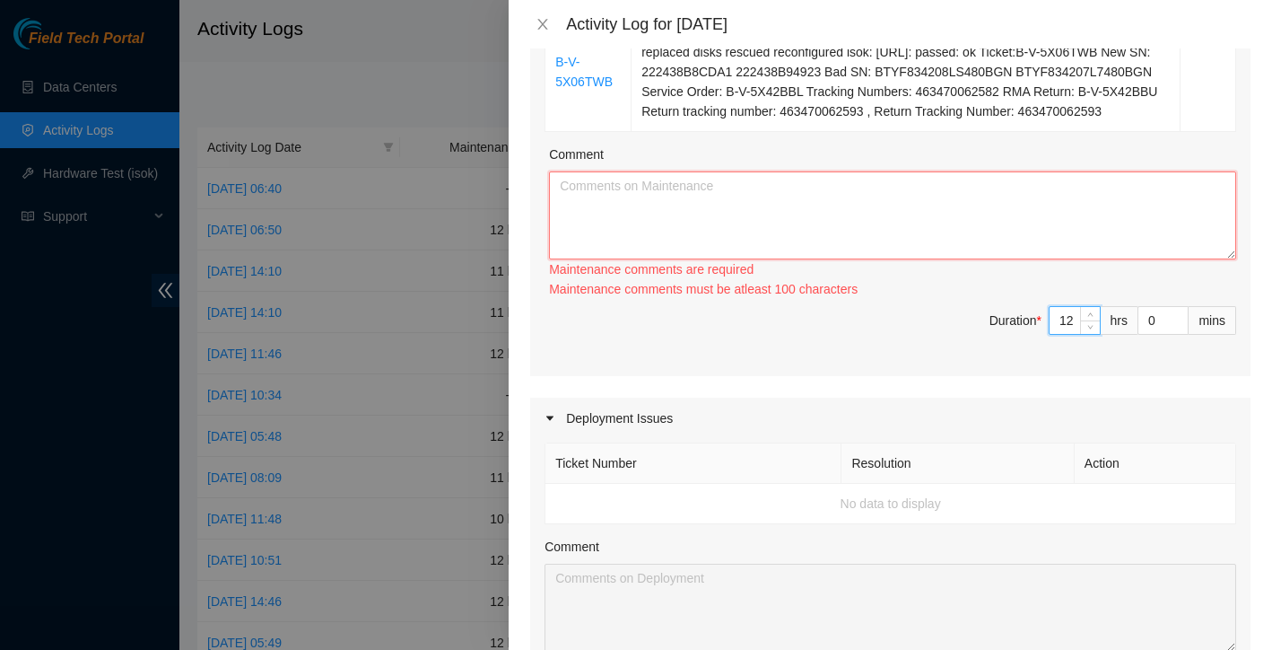
click at [961, 223] on textarea "Comment" at bounding box center [892, 215] width 687 height 88
paste textarea "I started my day at QTS Irving, where I worked through a couple of tickets that…"
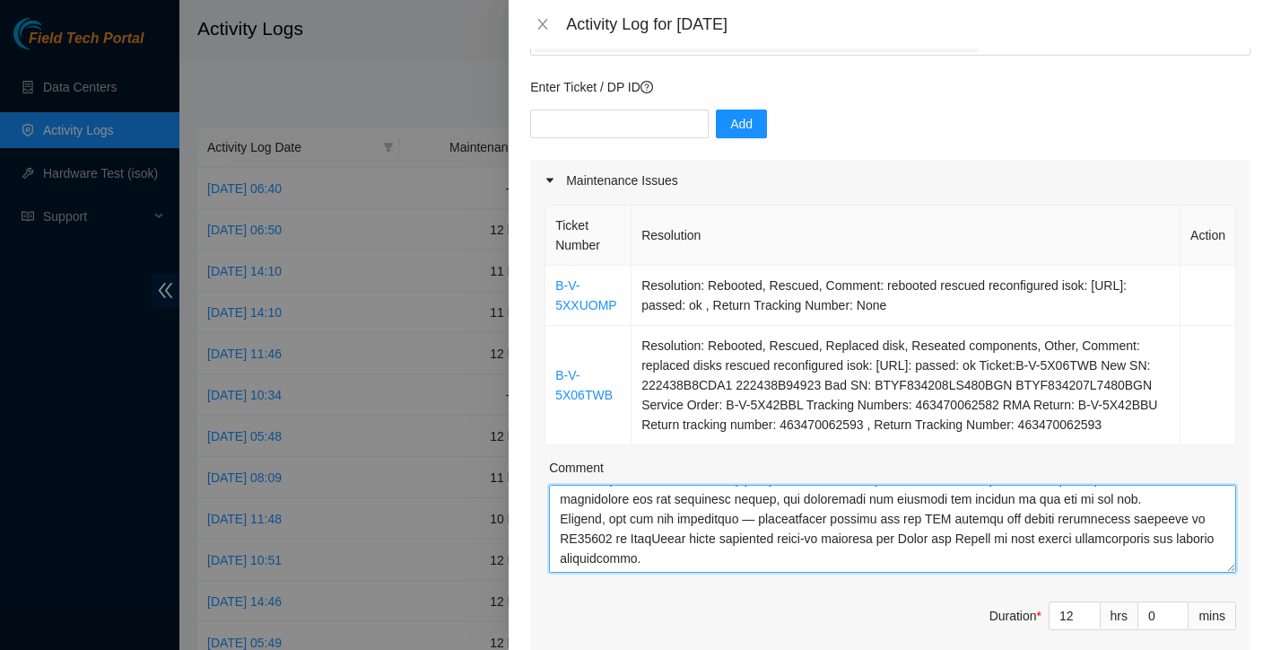
scroll to position [31, 0]
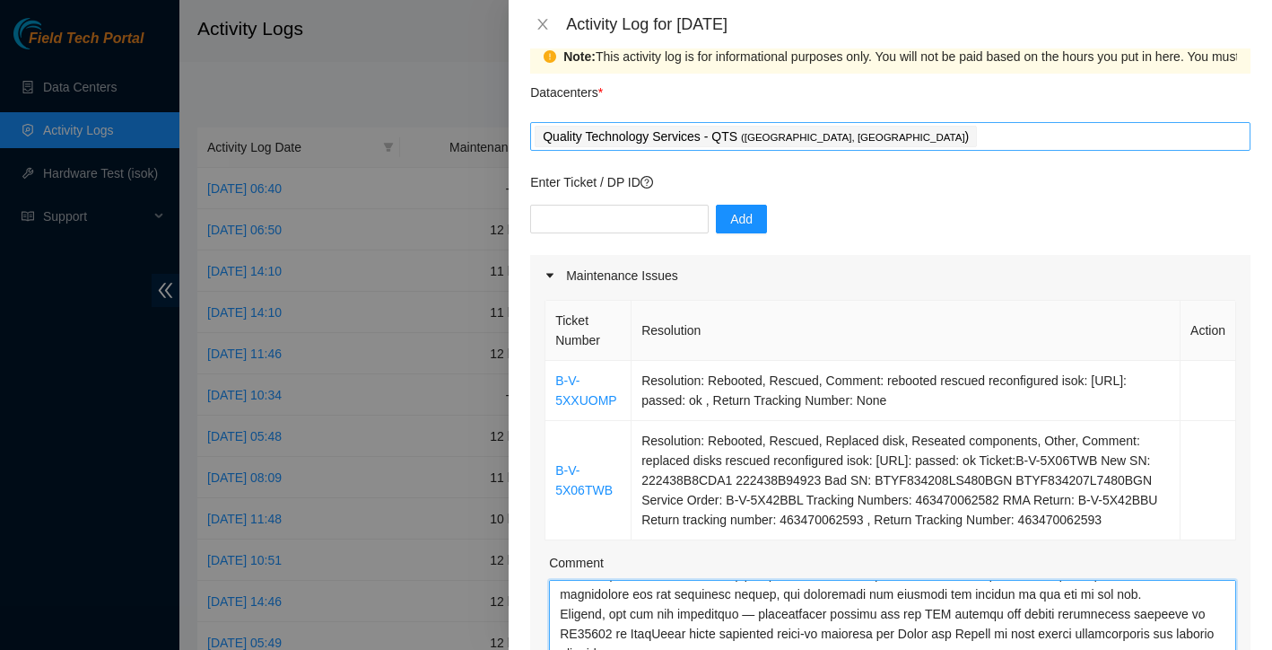
click at [843, 135] on div "Quality Technology Services - QTS ( [GEOGRAPHIC_DATA], [GEOGRAPHIC_DATA] )" at bounding box center [891, 136] width 712 height 25
type textarea "I started my day at QTS Irving, where I worked through a couple of tickets that…"
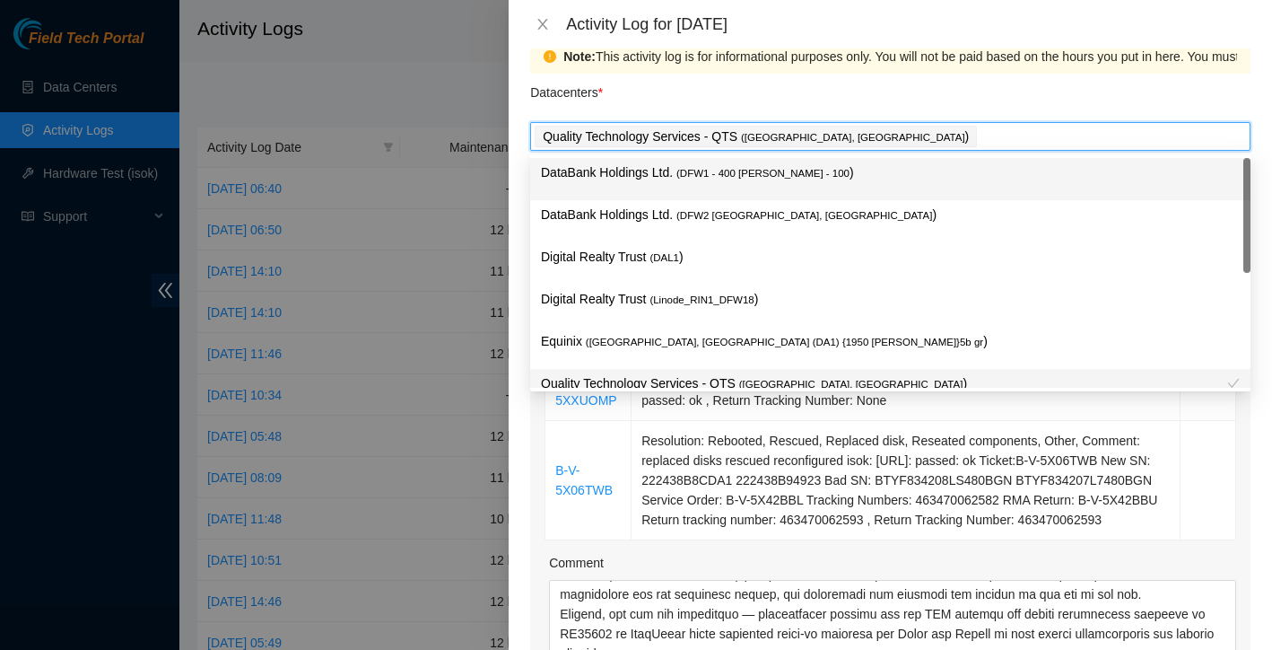
type input "t"
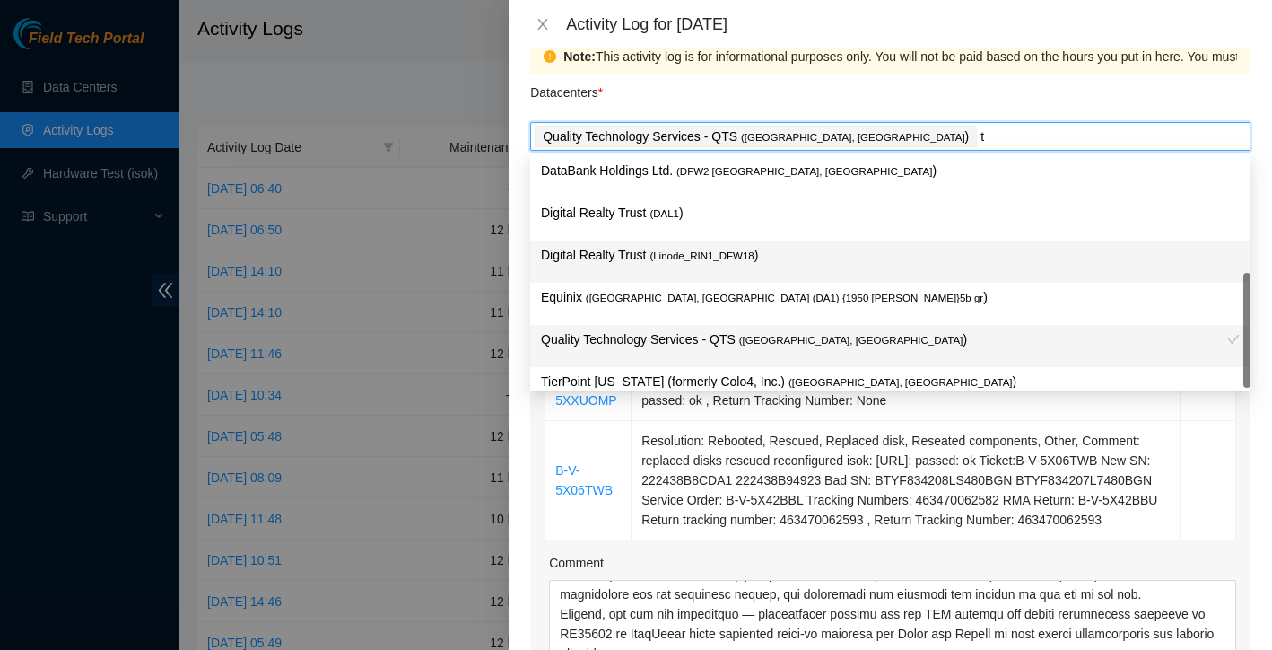
scroll to position [65, 0]
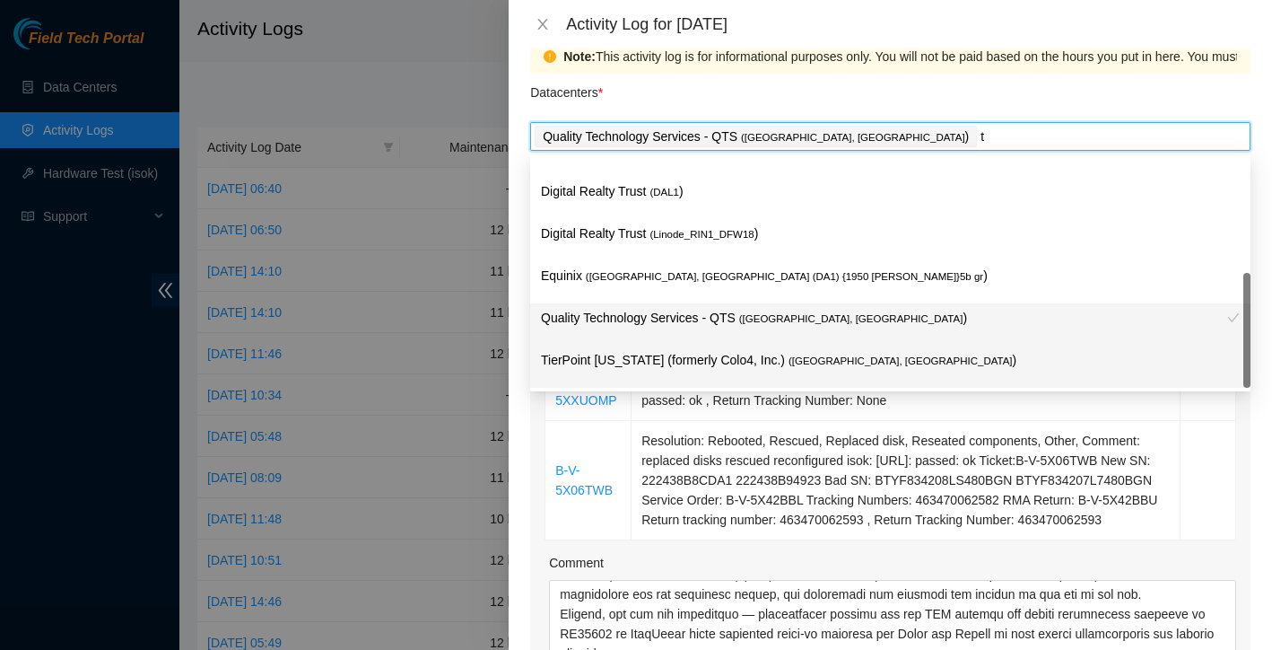
click at [703, 360] on p "TierPoint [US_STATE] (formerly Colo4, Inc.) ( [GEOGRAPHIC_DATA], [GEOGRAPHIC_DA…" at bounding box center [890, 360] width 699 height 21
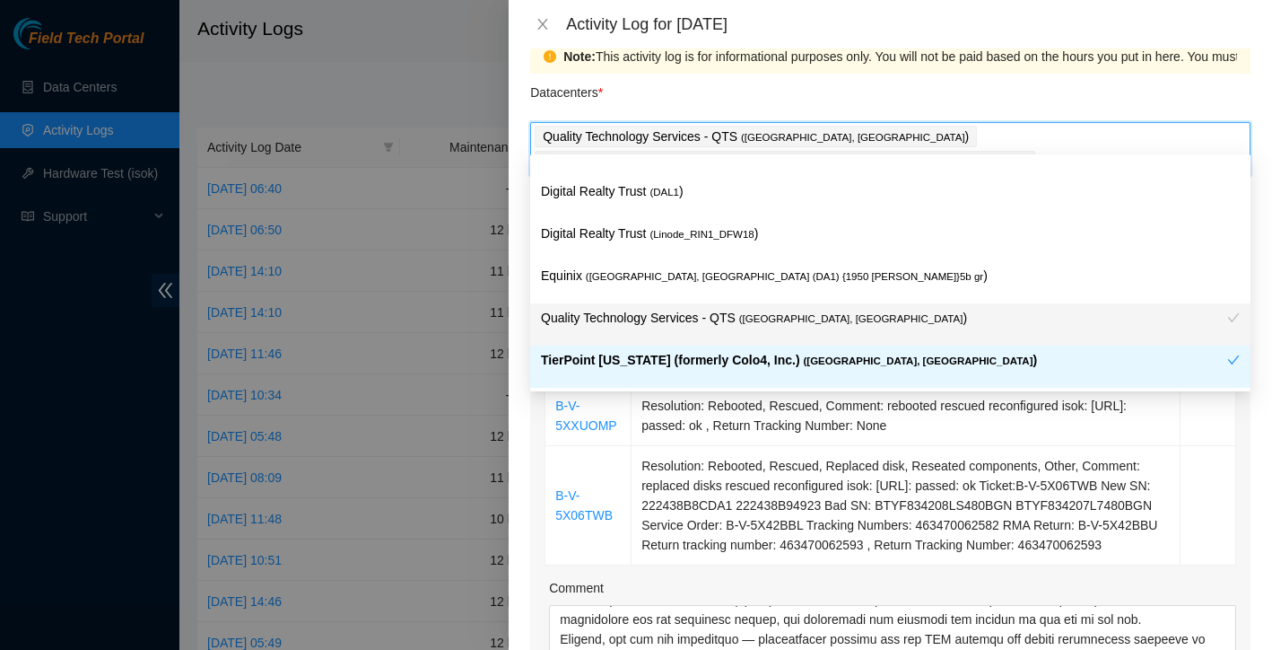
click at [524, 506] on div "Note: This activity log is for informational purposes only. You will not be pai…" at bounding box center [891, 348] width 764 height 601
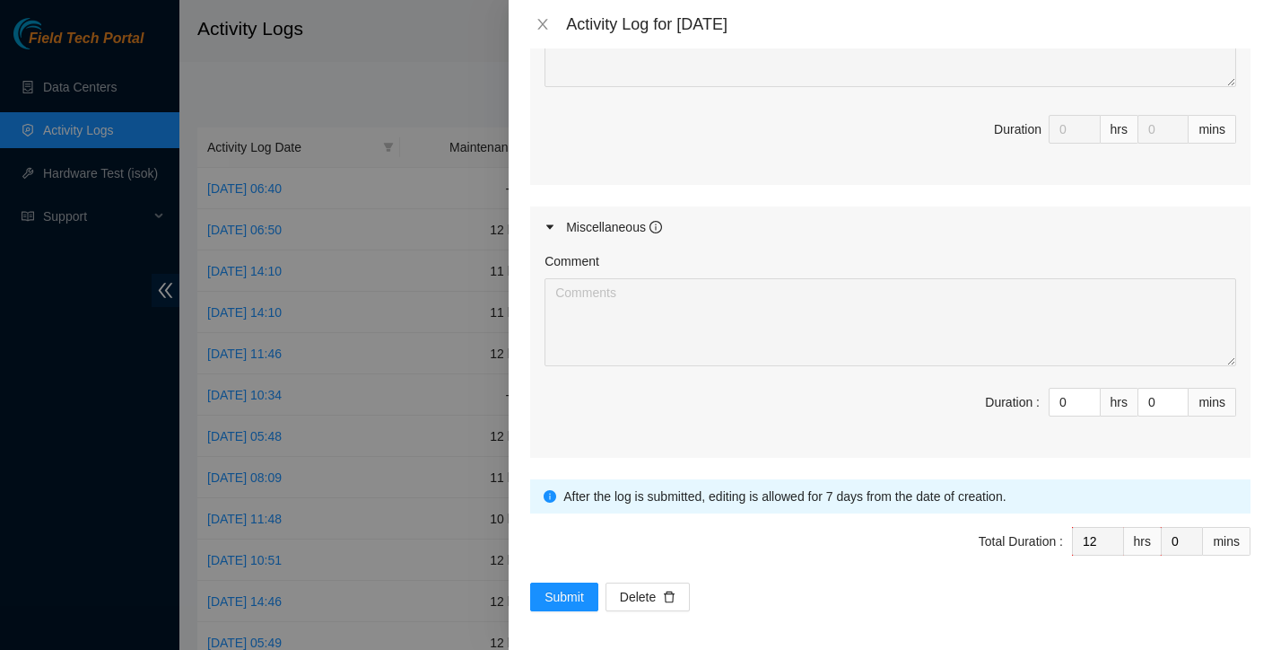
scroll to position [1009, 0]
click at [555, 596] on span "Submit" at bounding box center [564, 598] width 39 height 20
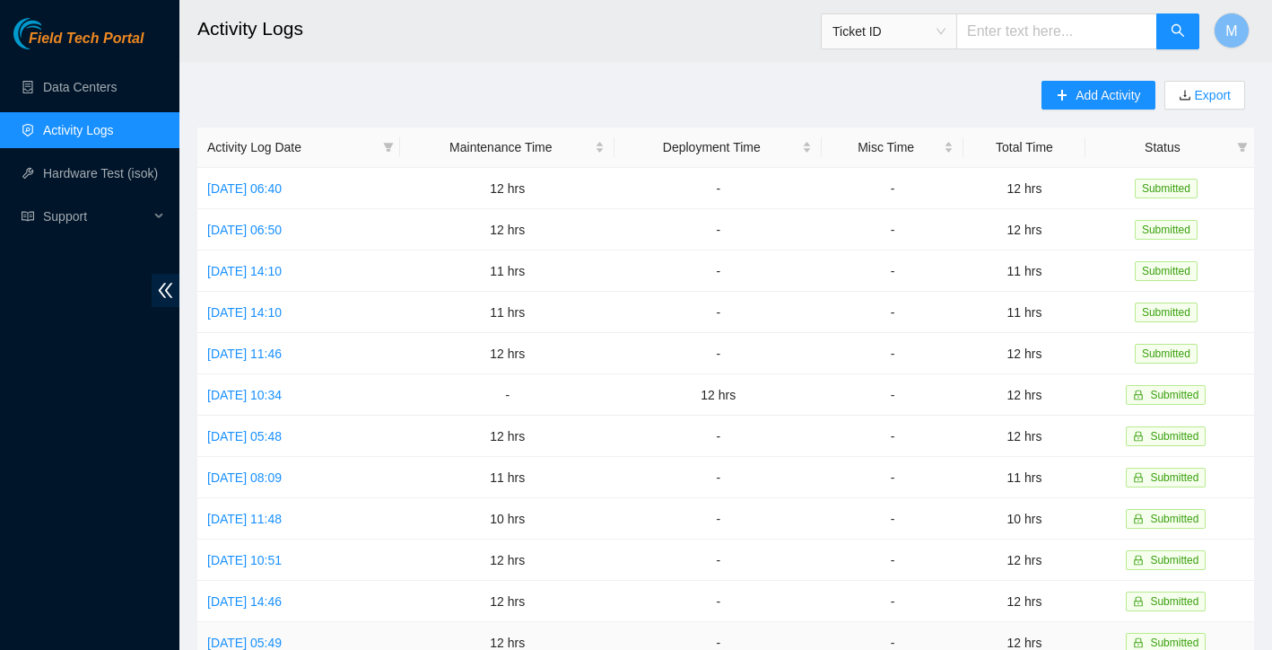
scroll to position [0, 0]
